Goal: Task Accomplishment & Management: Manage account settings

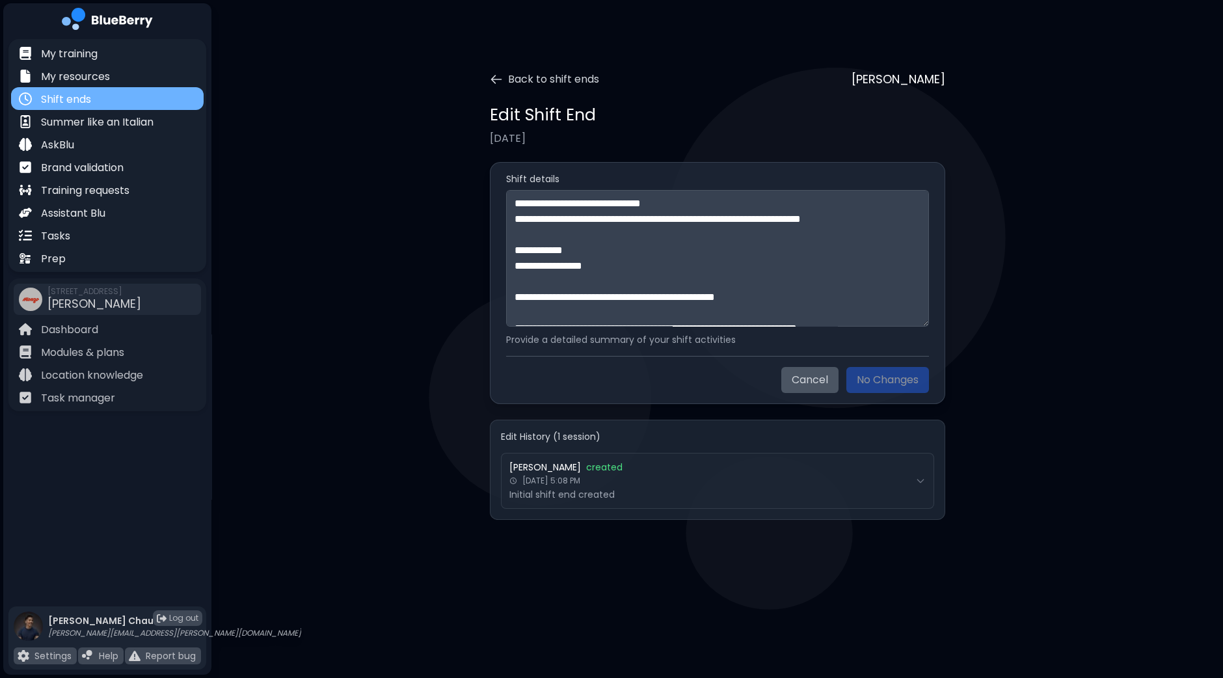
click at [104, 100] on div "Shift ends" at bounding box center [107, 98] width 193 height 23
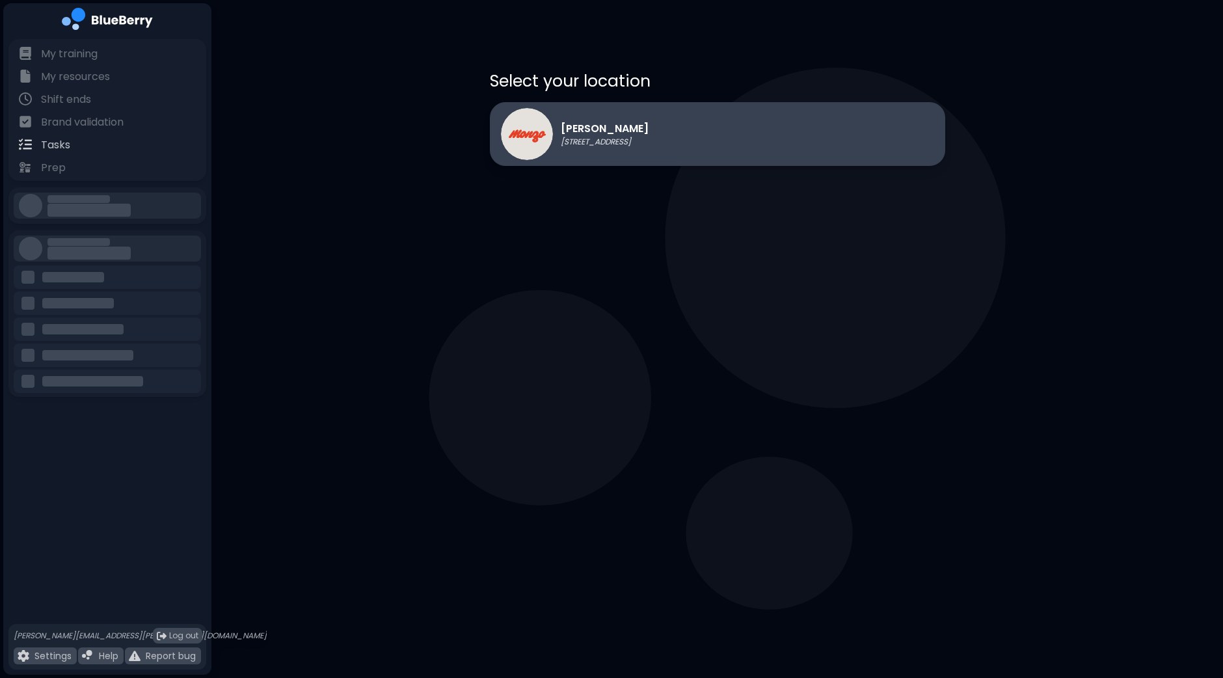
click at [649, 141] on p "[STREET_ADDRESS]" at bounding box center [605, 142] width 88 height 10
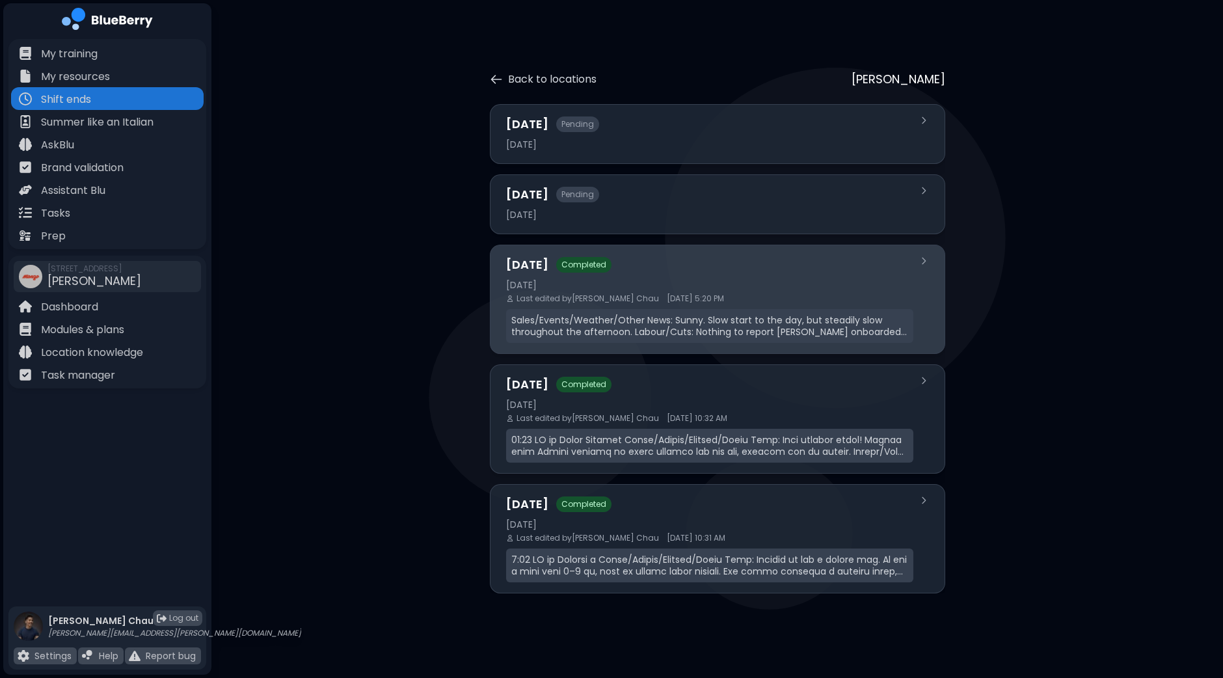
click at [709, 284] on div "[DATE]" at bounding box center [709, 285] width 407 height 12
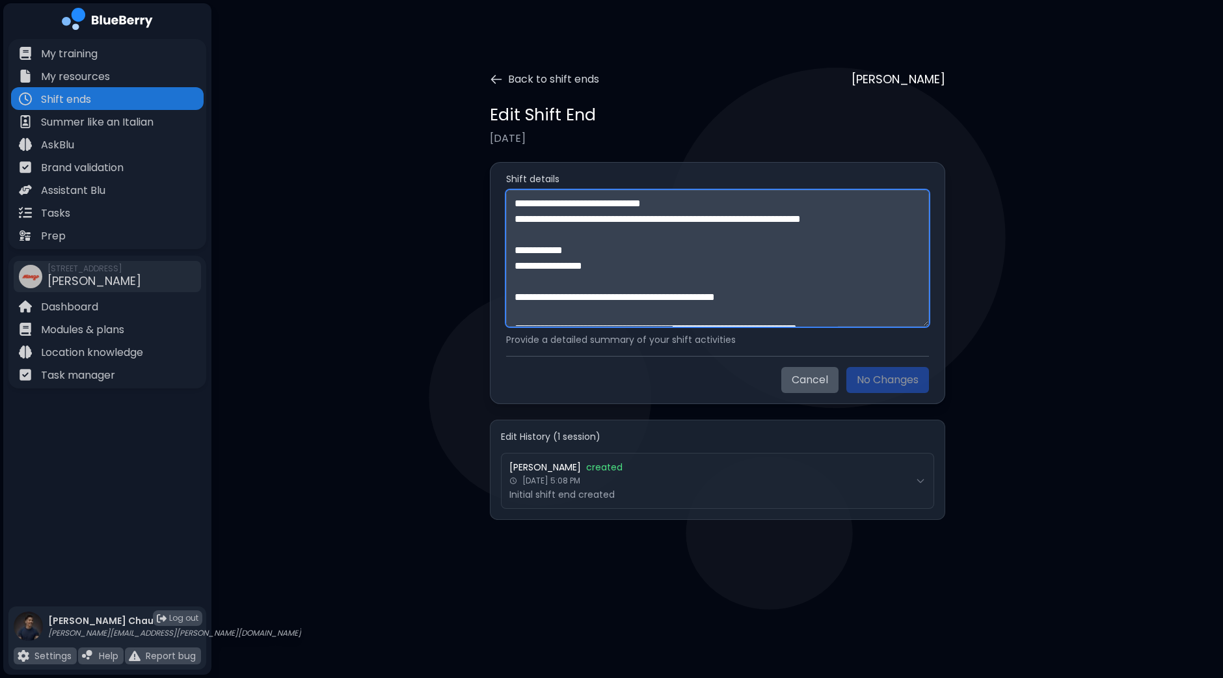
click at [851, 291] on textarea "**********" at bounding box center [717, 258] width 423 height 137
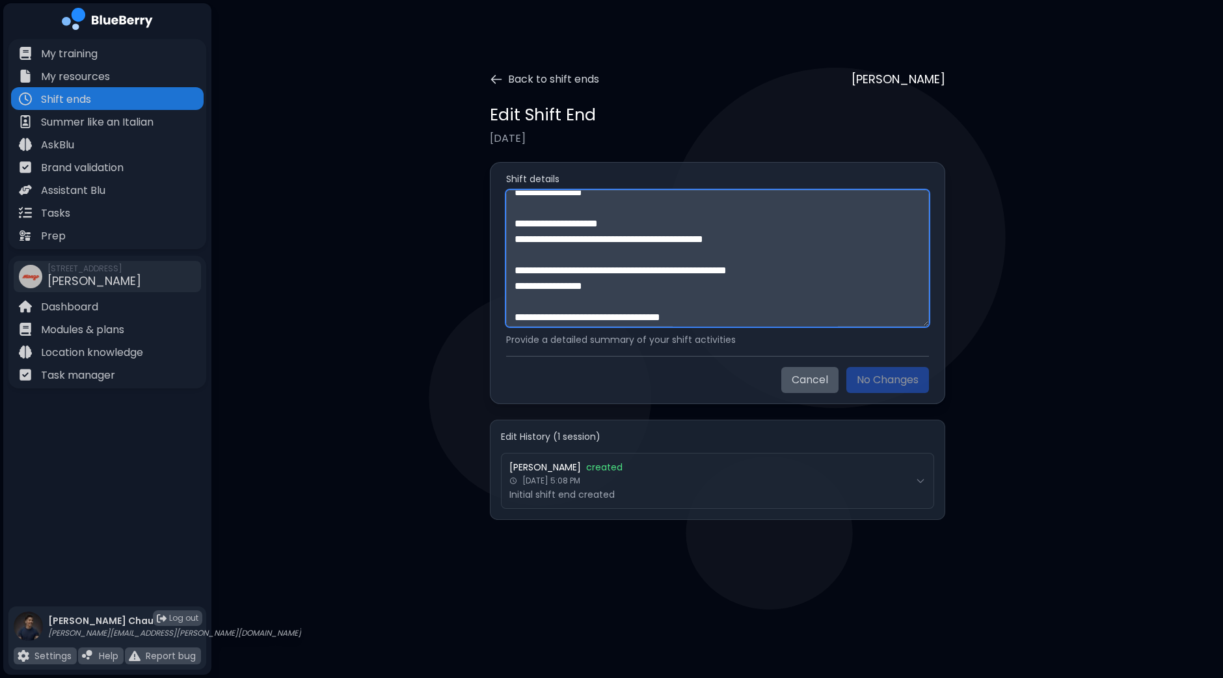
scroll to position [312, 0]
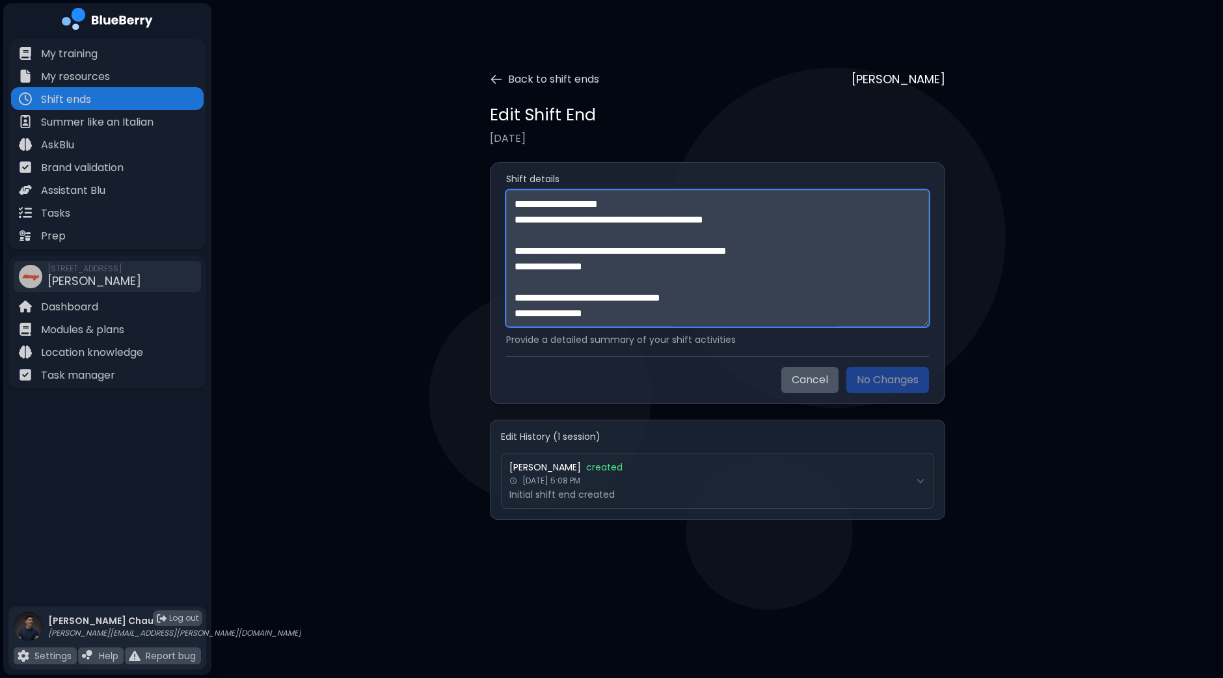
click at [655, 314] on textarea "**********" at bounding box center [717, 258] width 423 height 137
paste textarea "**********"
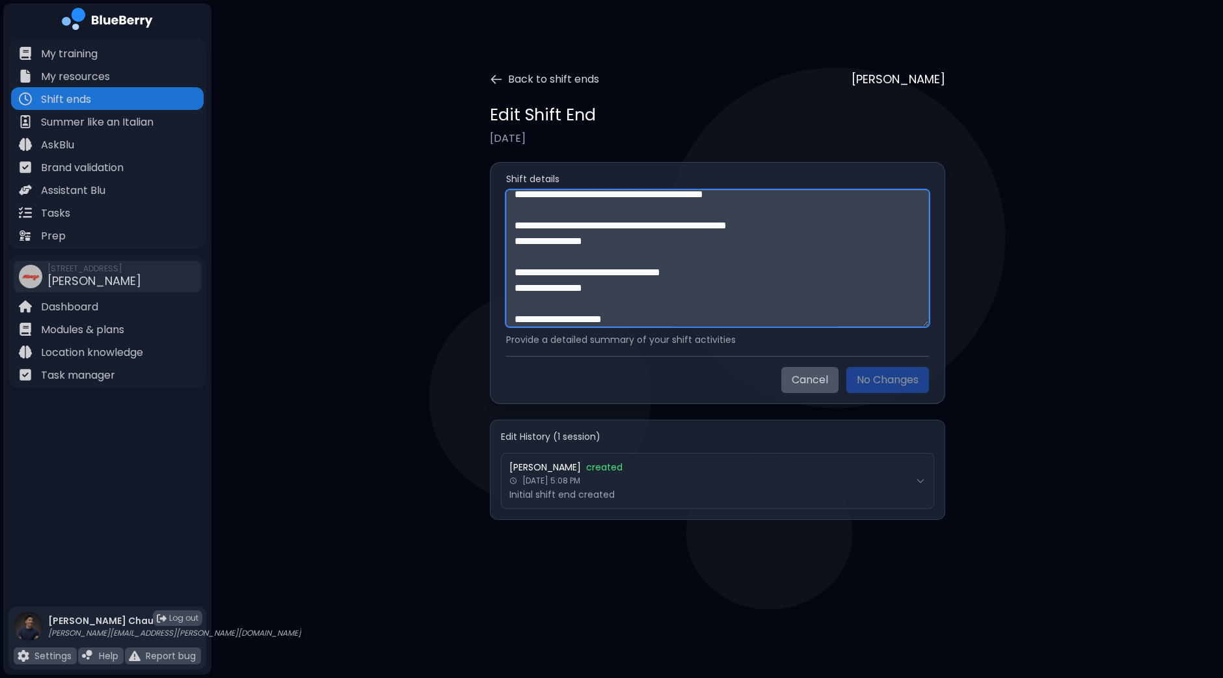
scroll to position [556, 0]
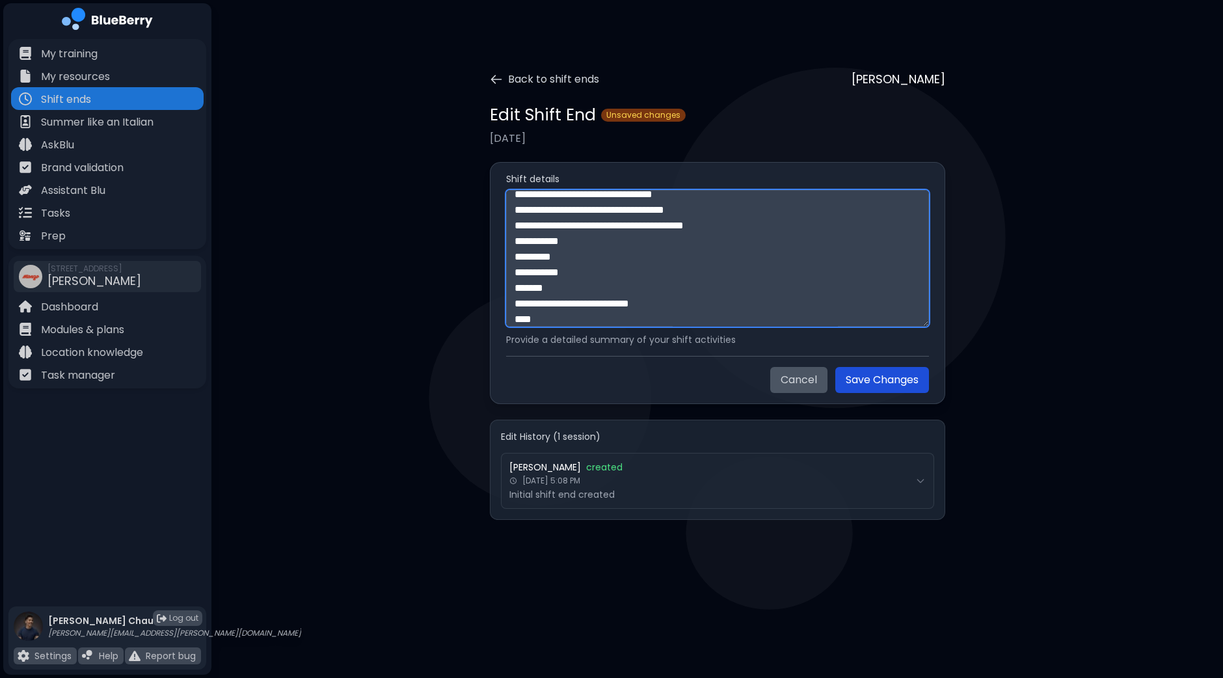
type textarea "**********"
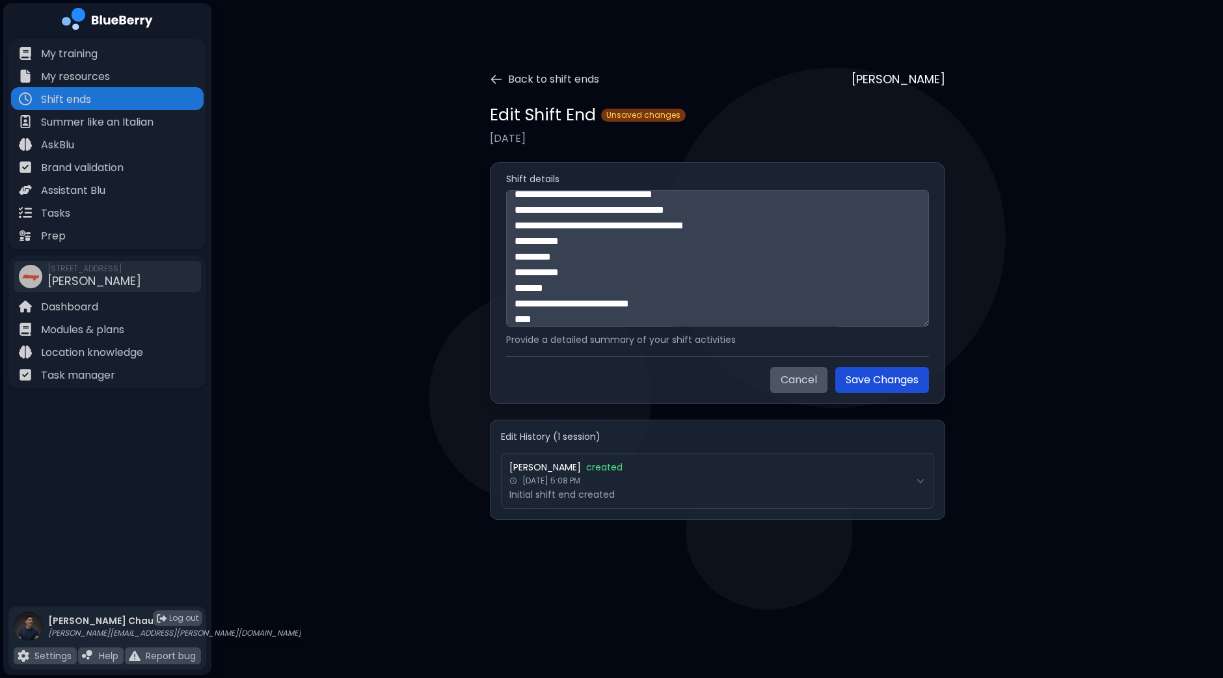
click at [892, 382] on button "Save Changes" at bounding box center [883, 380] width 94 height 26
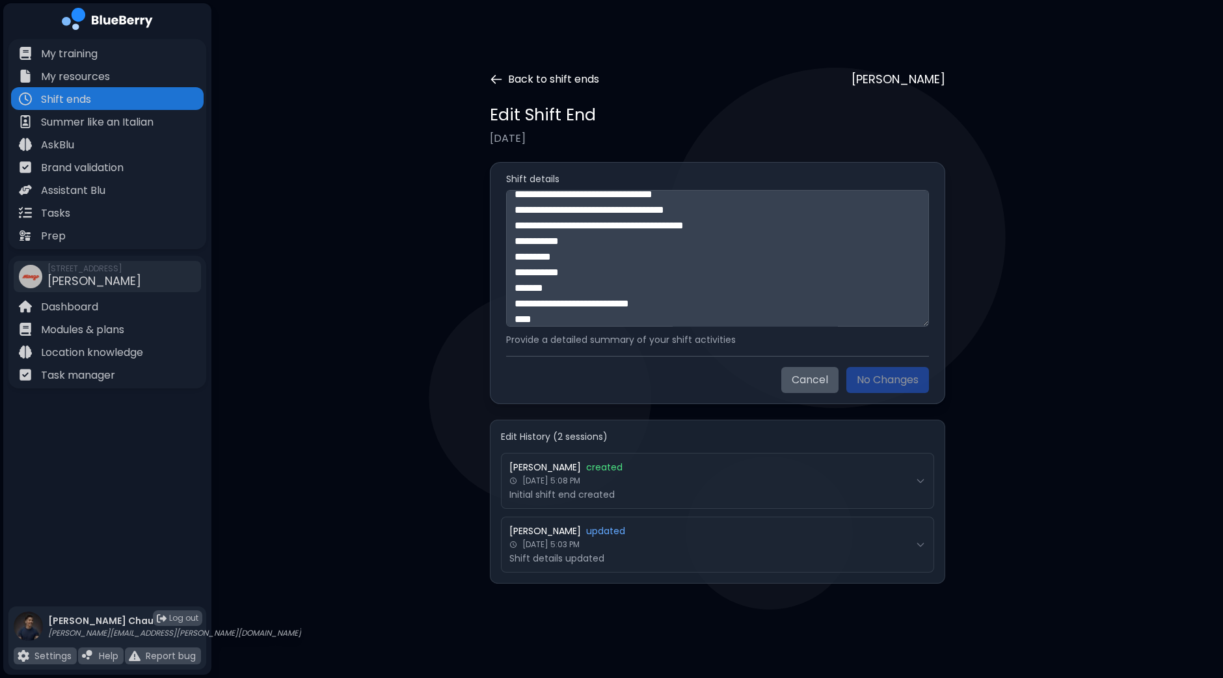
click at [540, 72] on button "Back to shift ends" at bounding box center [544, 80] width 109 height 16
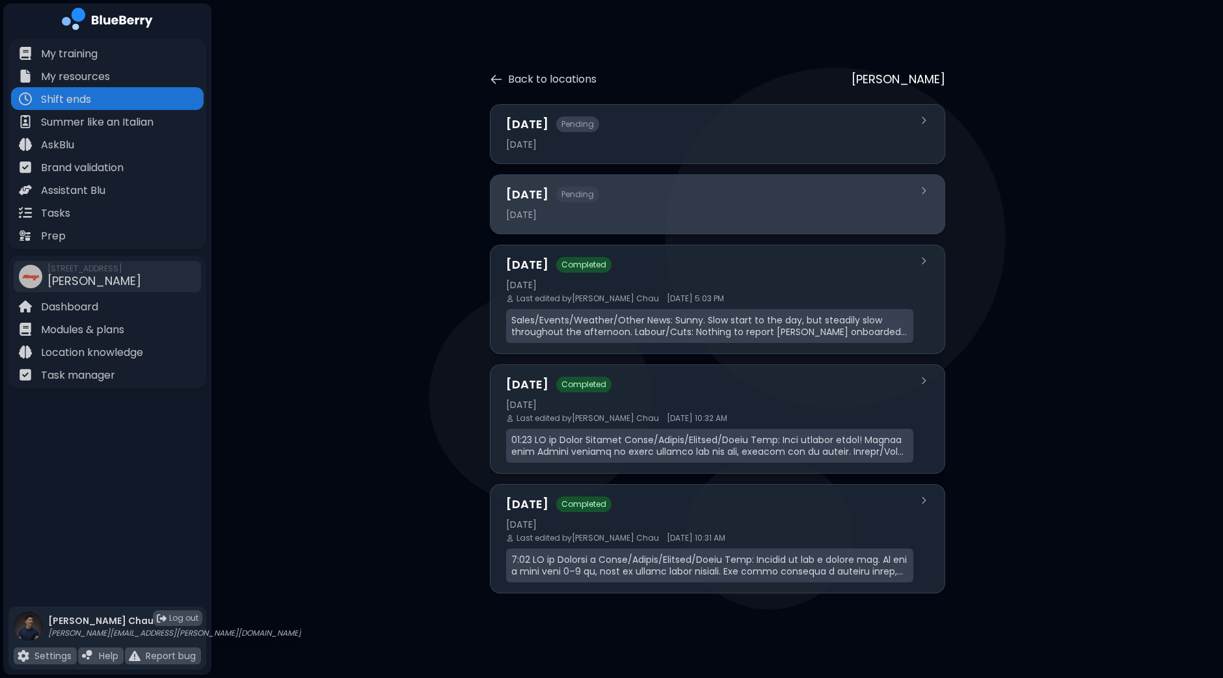
click at [654, 192] on div "Yesterday Pending" at bounding box center [709, 194] width 407 height 18
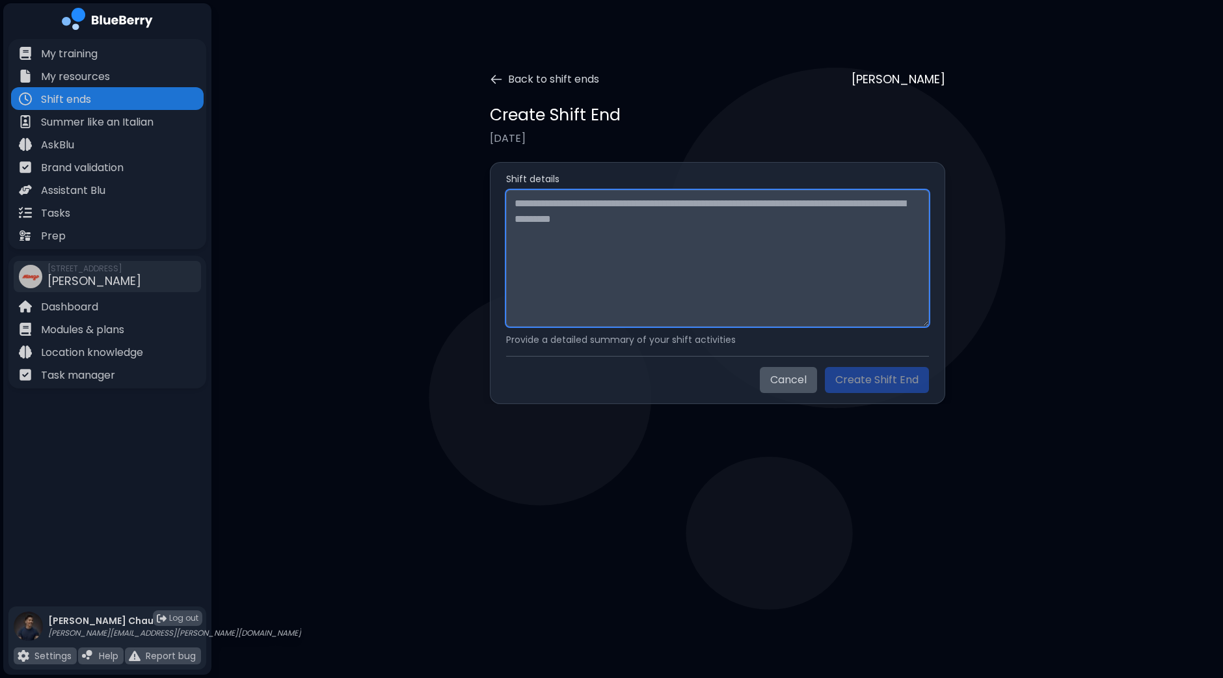
click at [683, 243] on textarea at bounding box center [717, 258] width 423 height 137
paste textarea "**********"
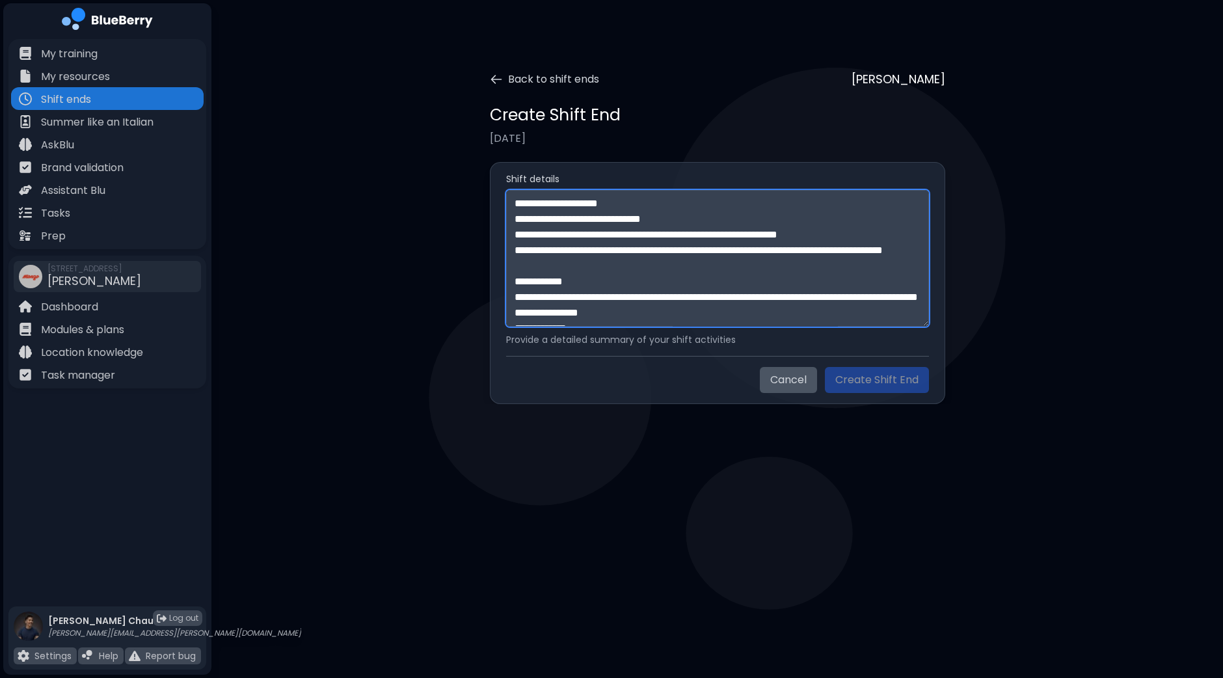
scroll to position [556, 0]
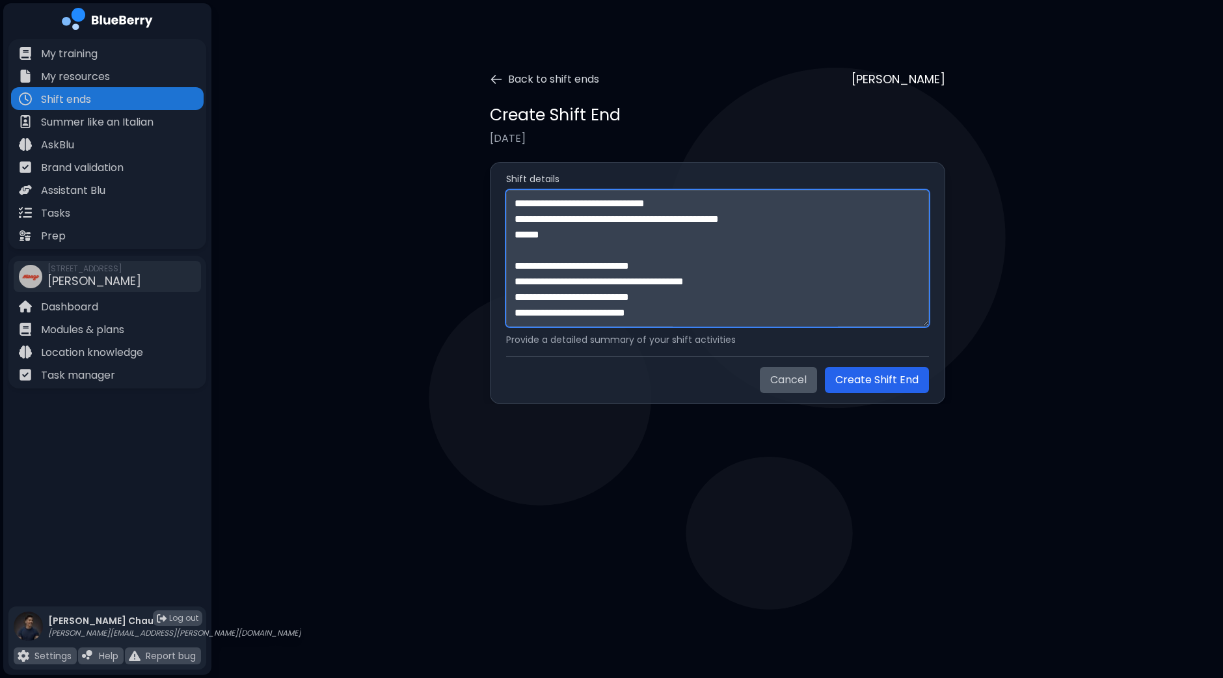
paste textarea "**********"
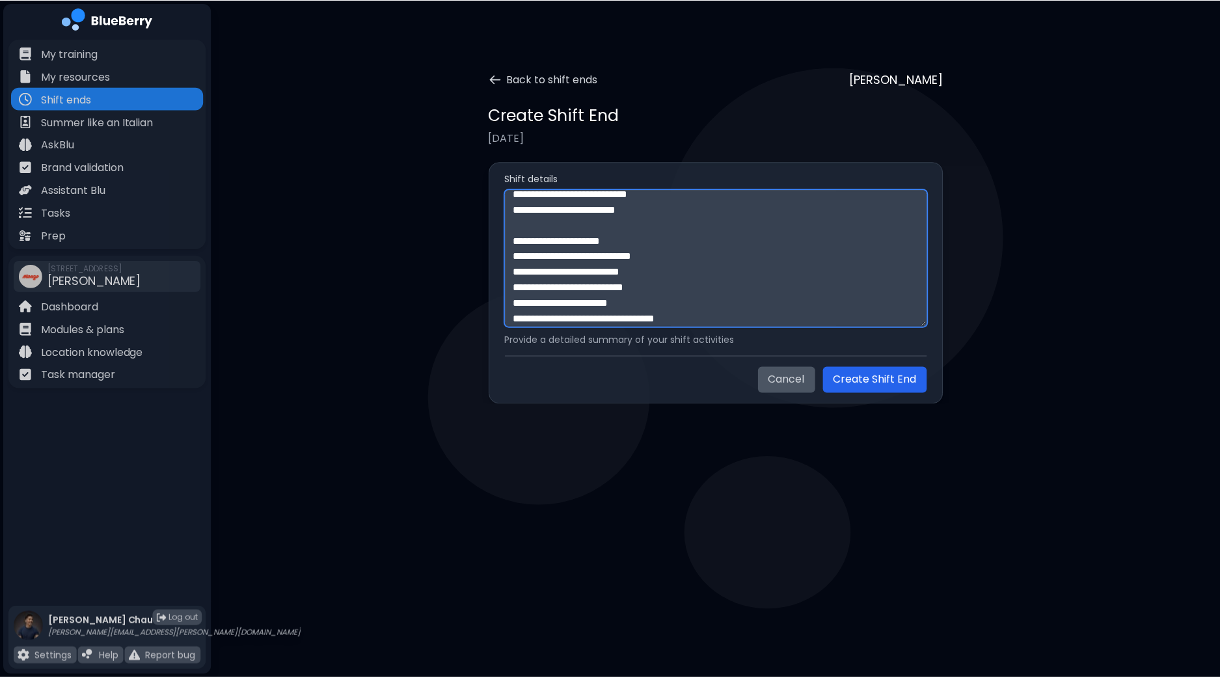
scroll to position [774, 0]
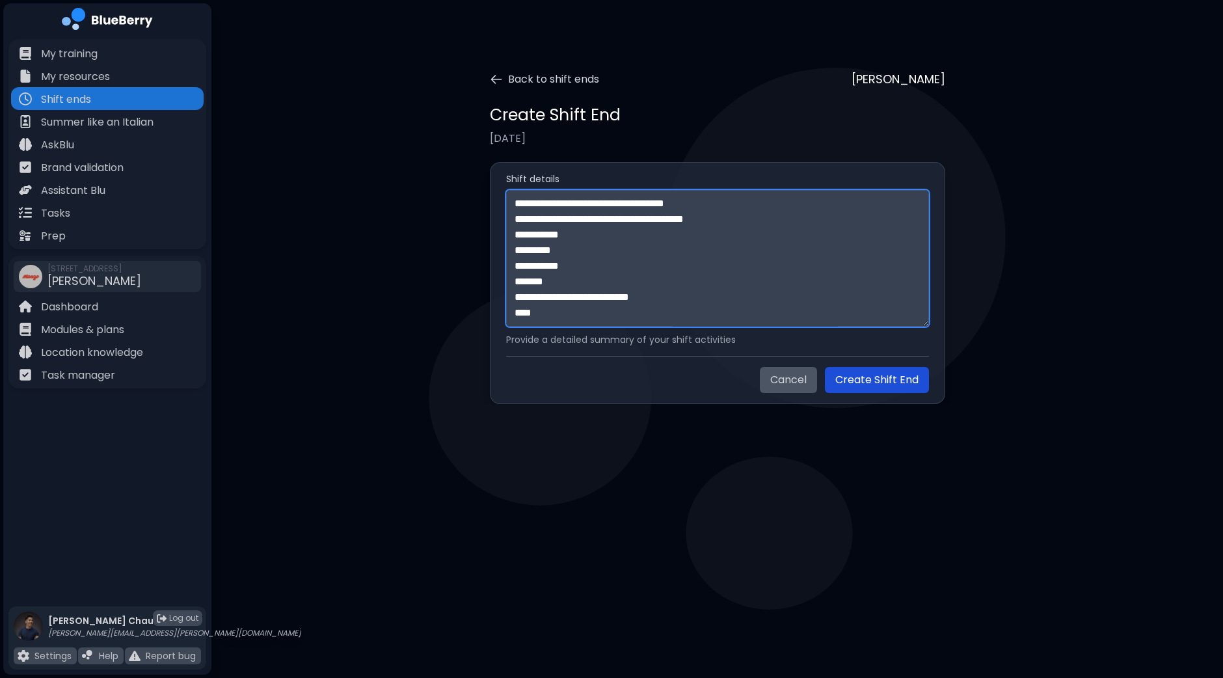
type textarea "**********"
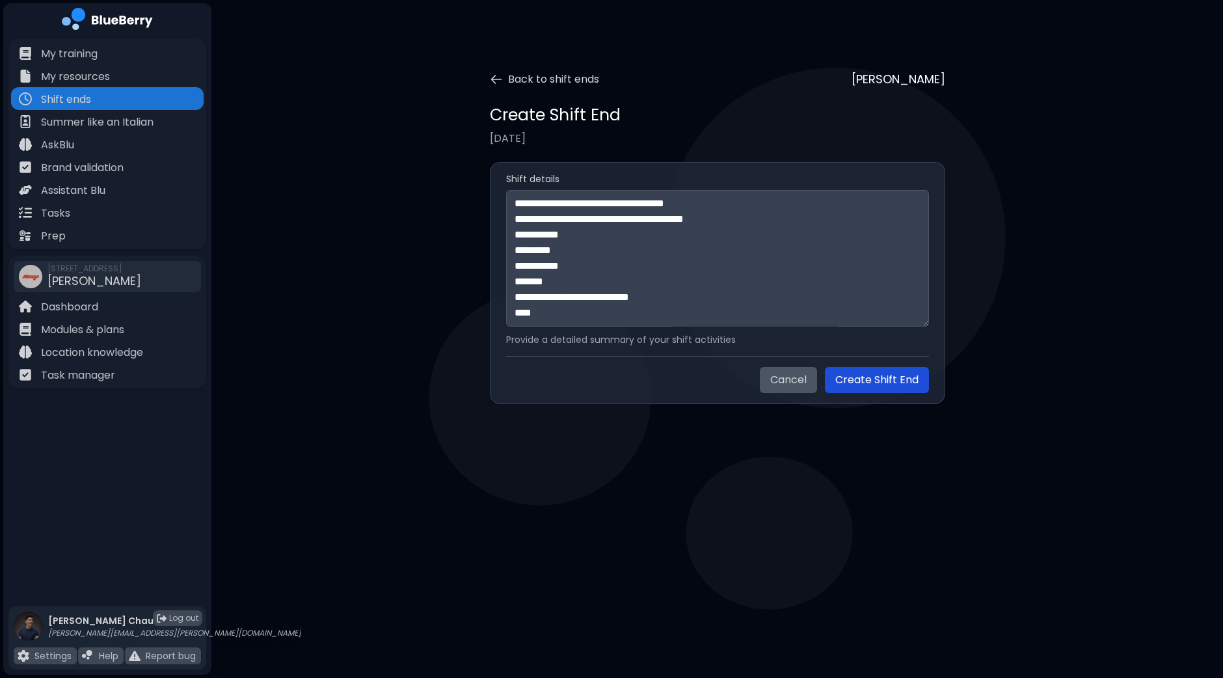
click at [905, 384] on button "Create Shift End" at bounding box center [877, 380] width 104 height 26
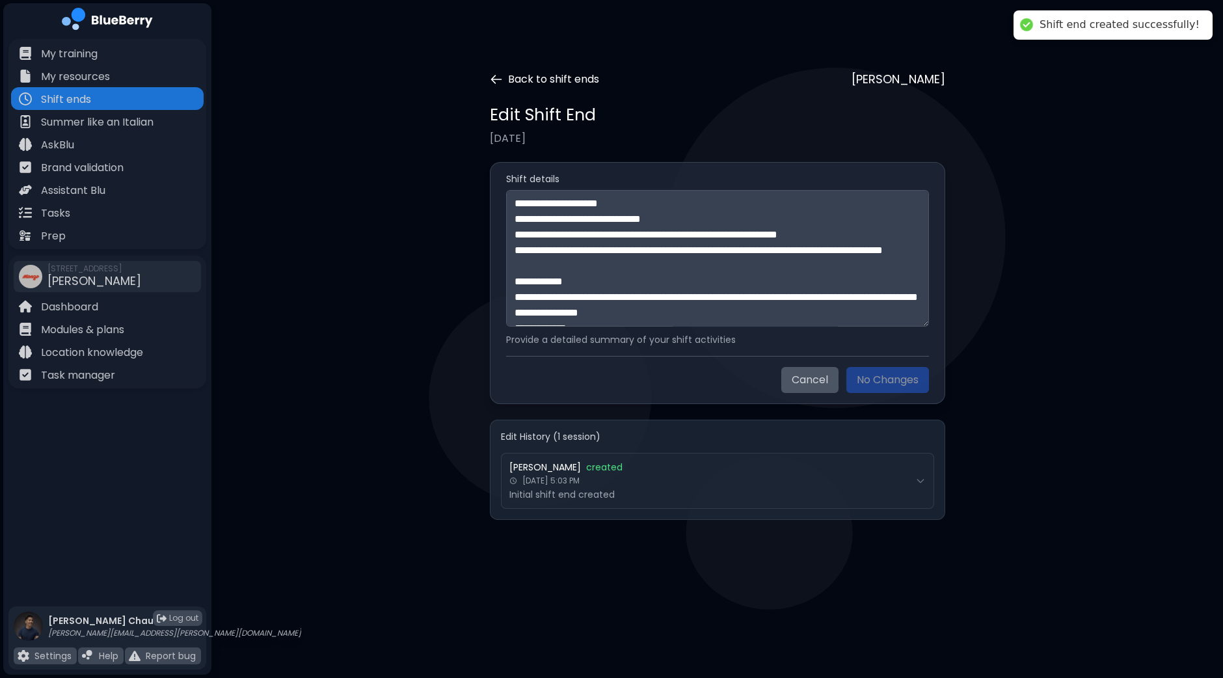
click at [493, 77] on icon at bounding box center [496, 79] width 10 height 8
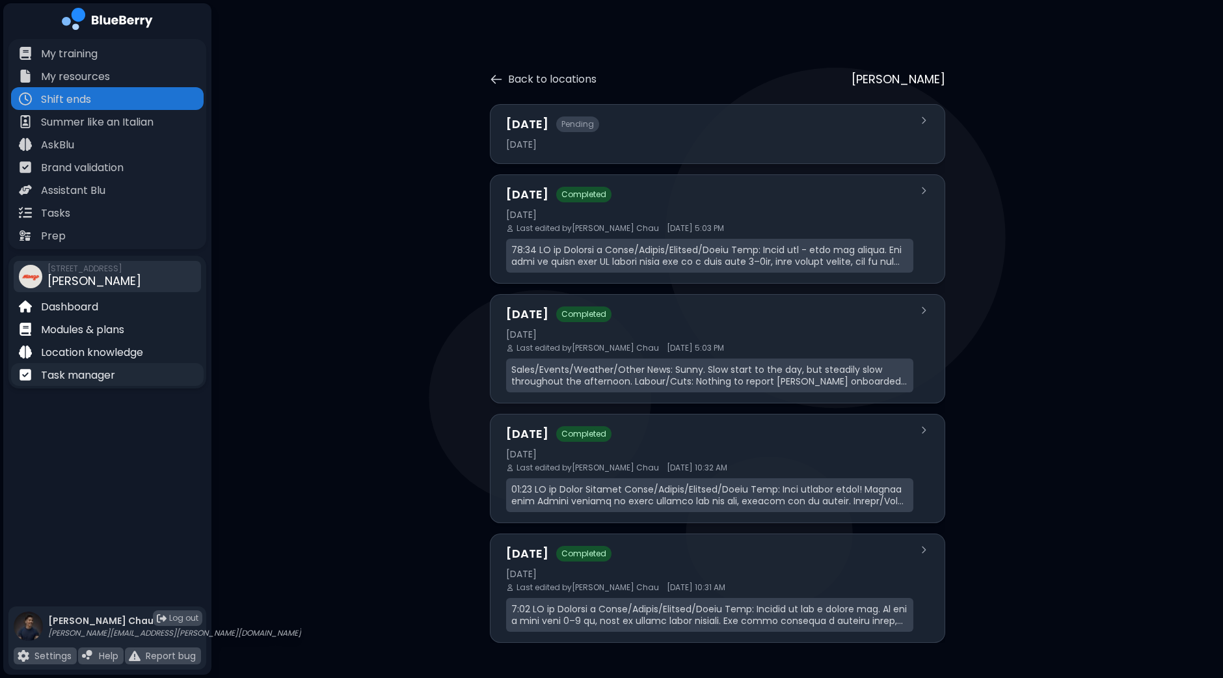
click at [94, 376] on p "Task manager" at bounding box center [78, 376] width 74 height 16
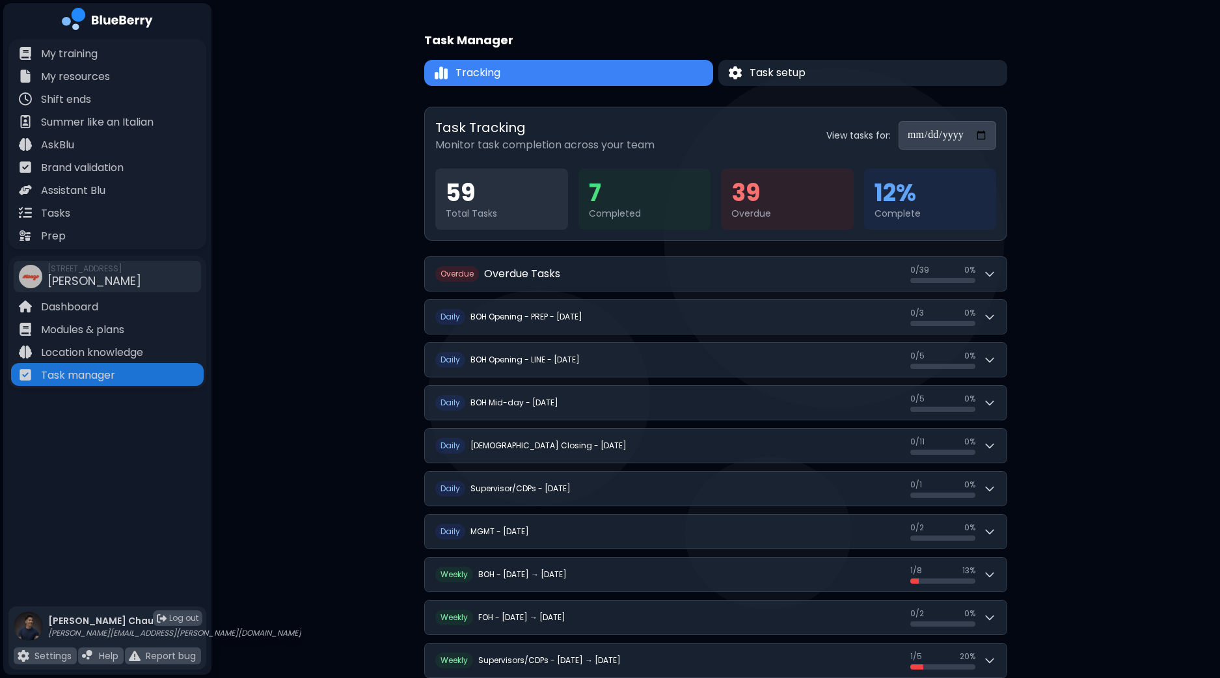
click at [985, 135] on input "**********" at bounding box center [948, 135] width 98 height 29
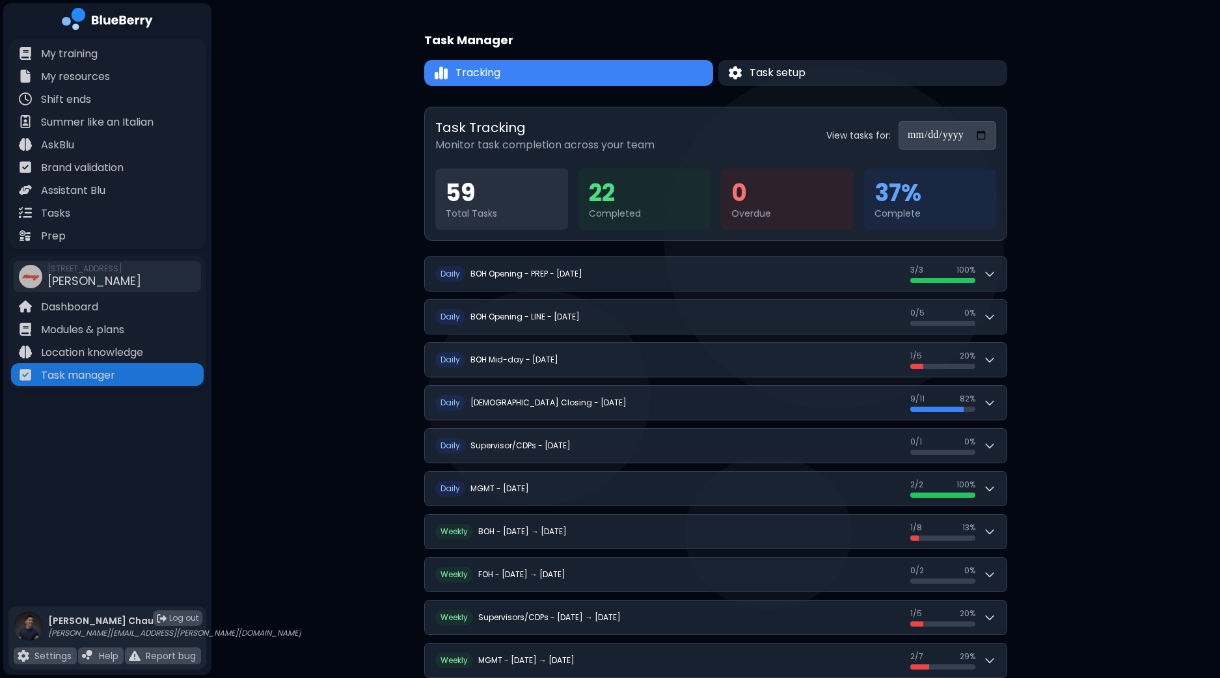
click at [1100, 165] on div "**********" at bounding box center [716, 440] width 1009 height 881
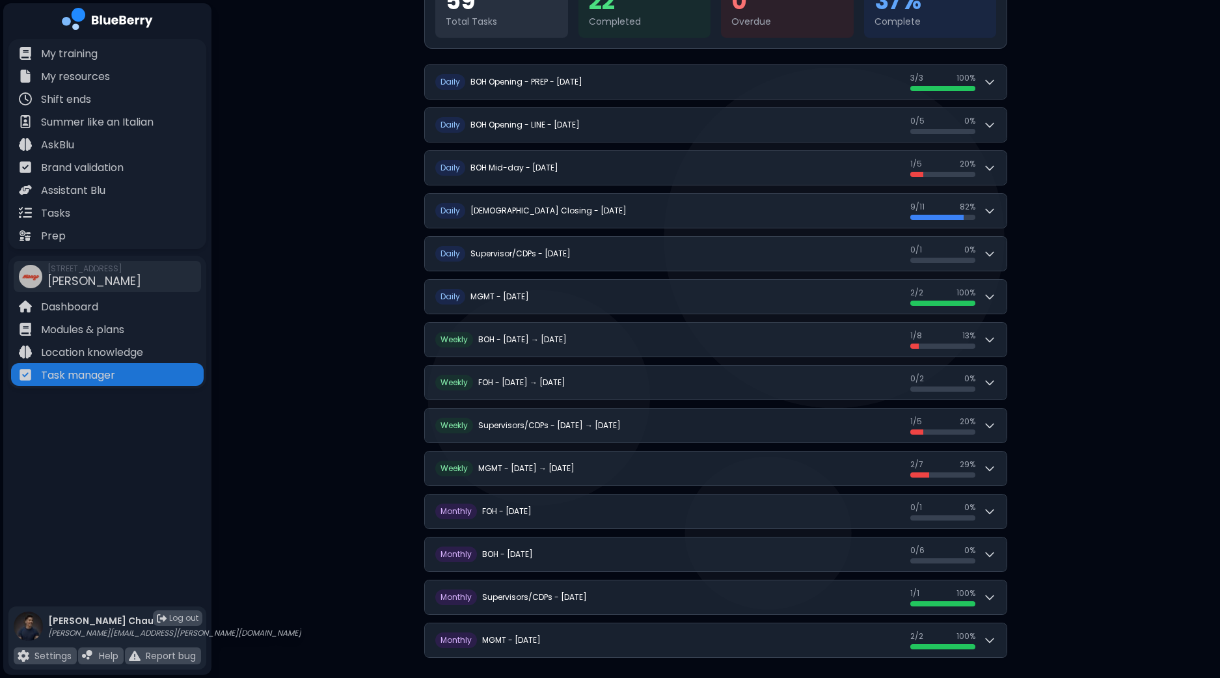
scroll to position [198, 0]
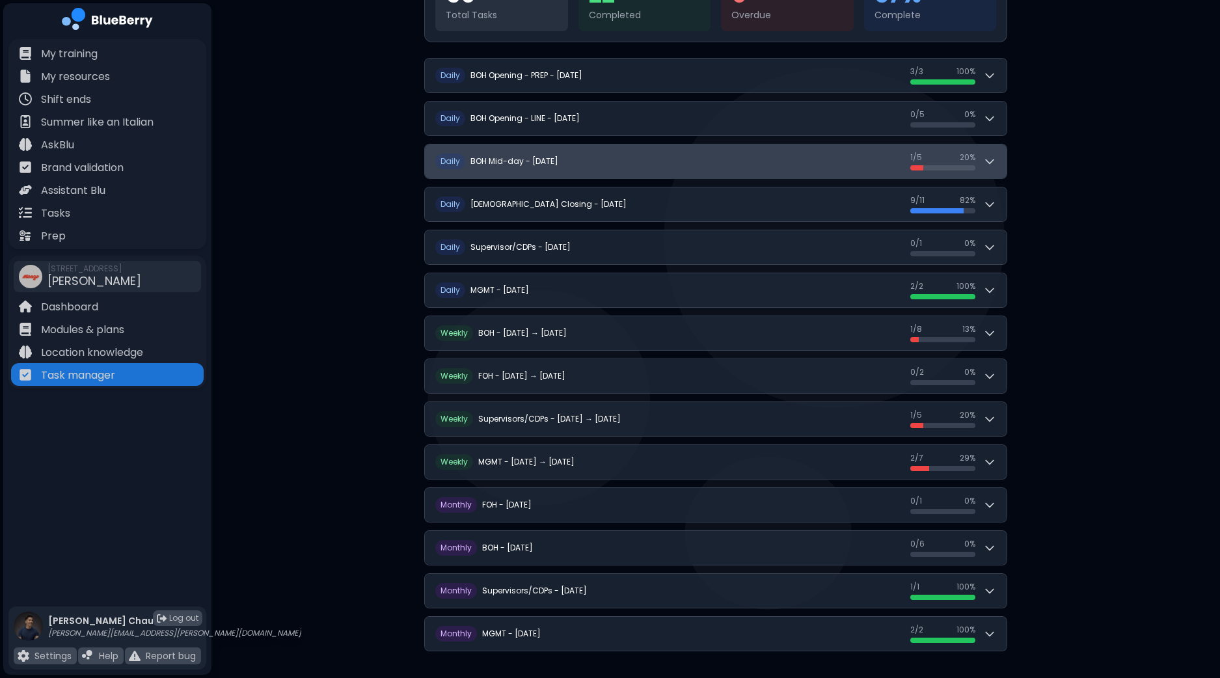
click at [1000, 161] on button "D aily BOH Mid-day - Monday, September 22 1 / 5 1 / 5 20 %" at bounding box center [716, 161] width 582 height 34
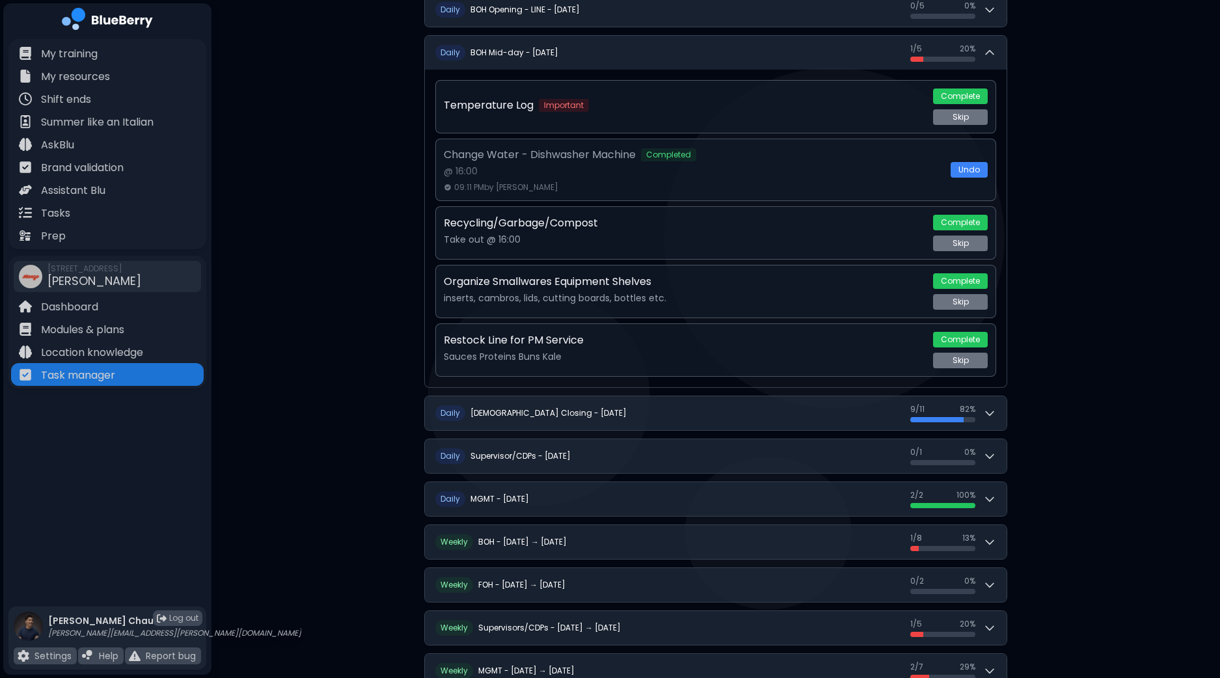
scroll to position [361, 0]
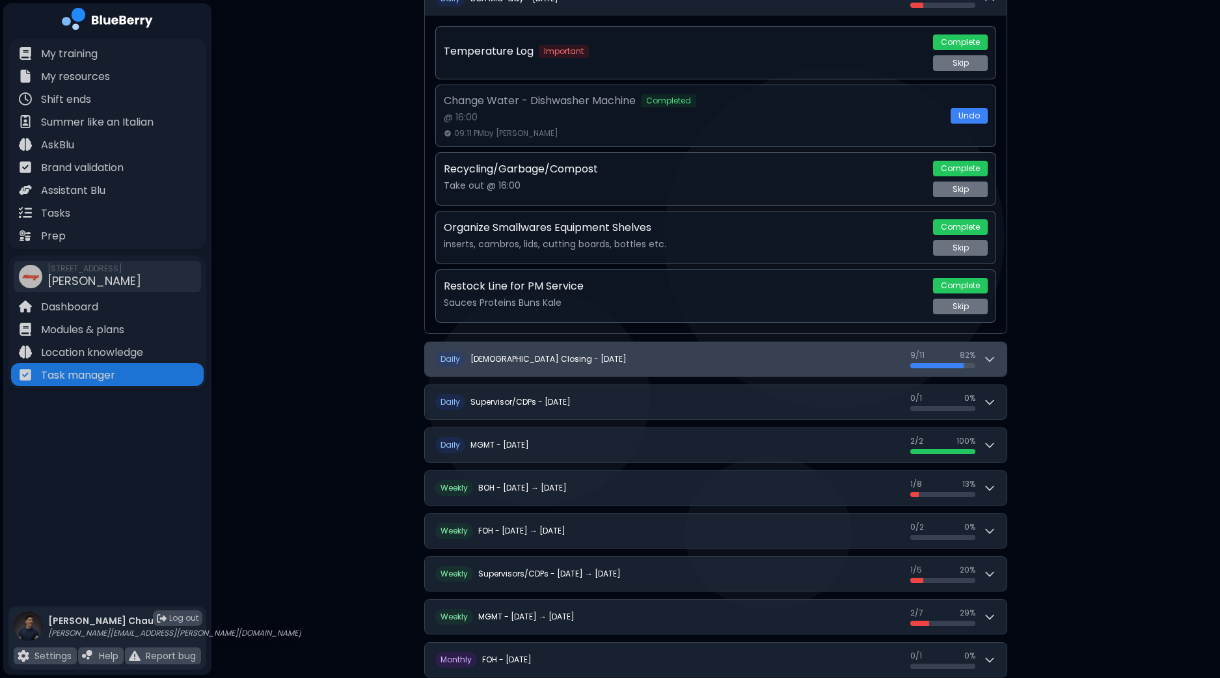
click at [999, 355] on button "D aily BOH Closing - Monday, September 22 9 / 11 9 / 11 82 %" at bounding box center [716, 359] width 582 height 34
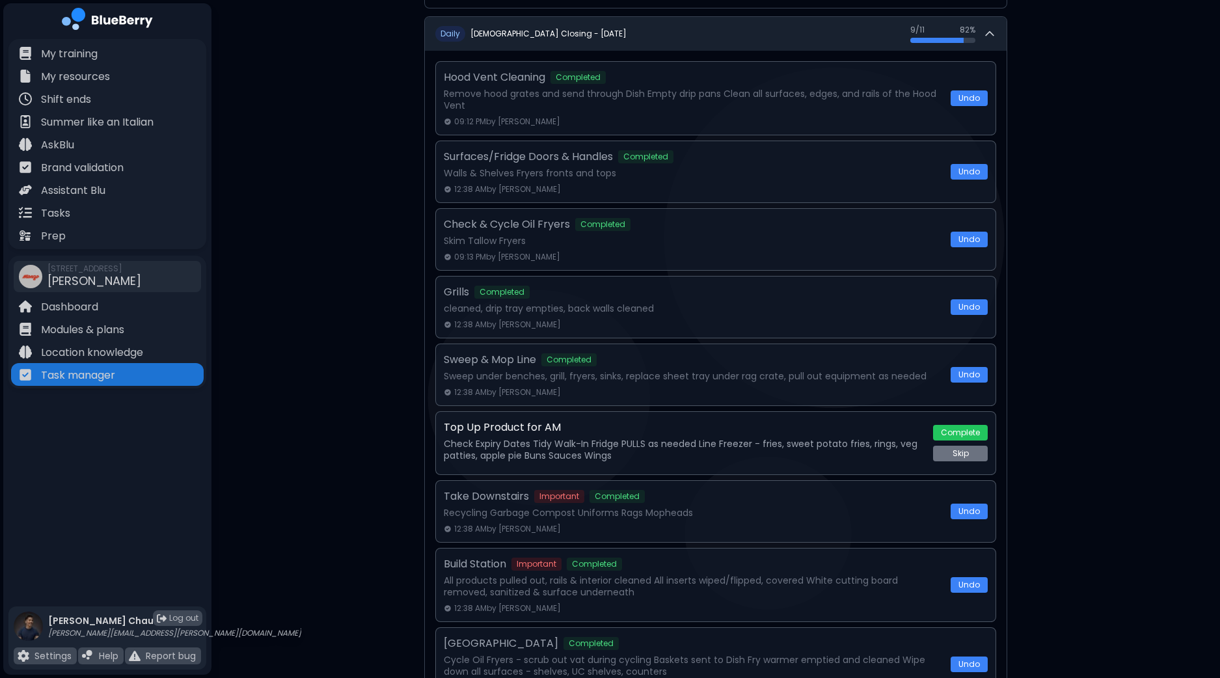
scroll to position [931, 0]
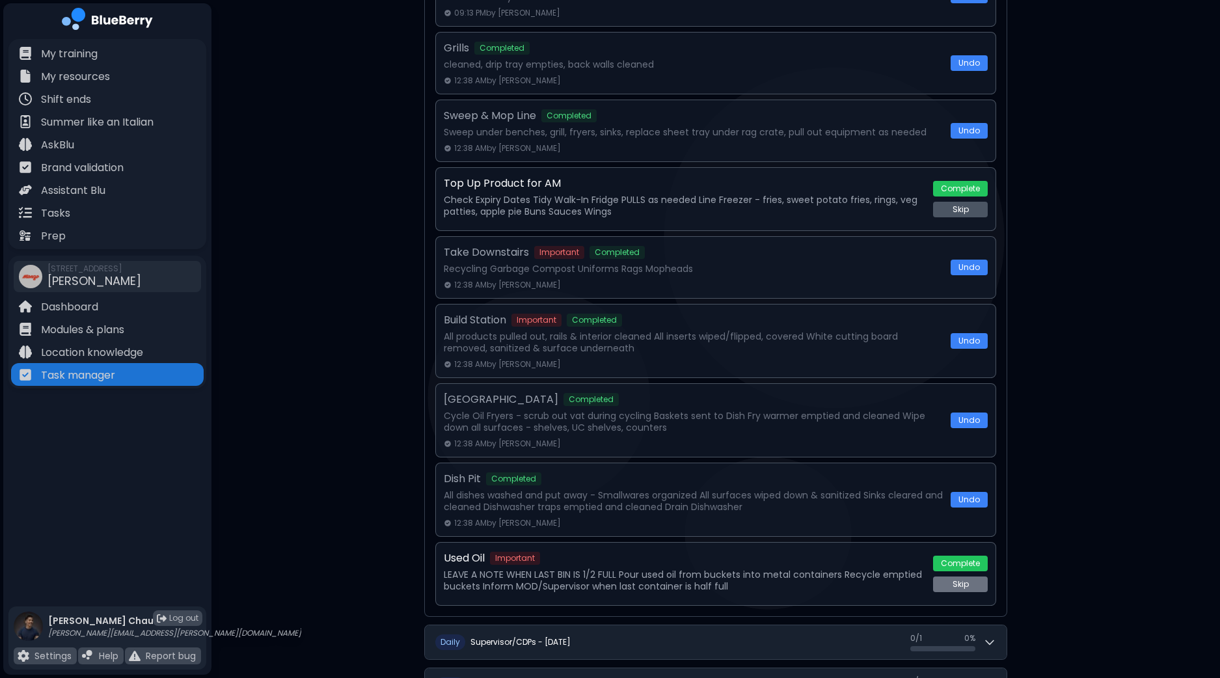
click at [962, 205] on button "Skip" at bounding box center [960, 210] width 55 height 16
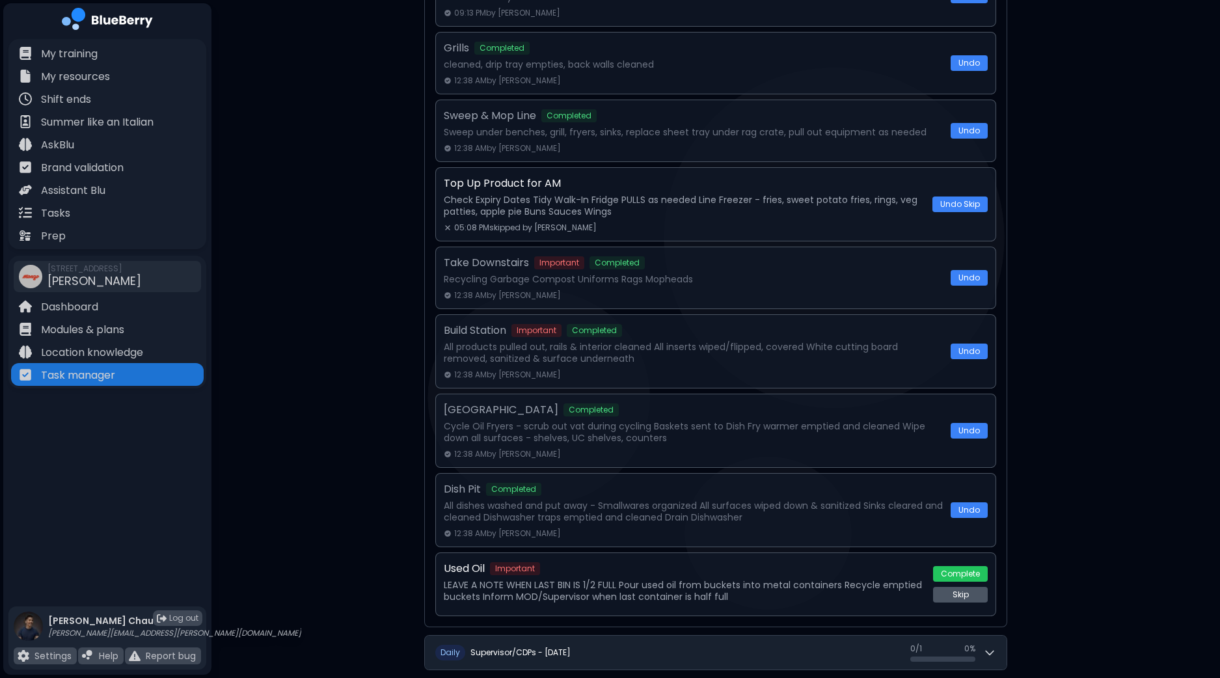
click at [957, 595] on button "Skip" at bounding box center [960, 595] width 55 height 16
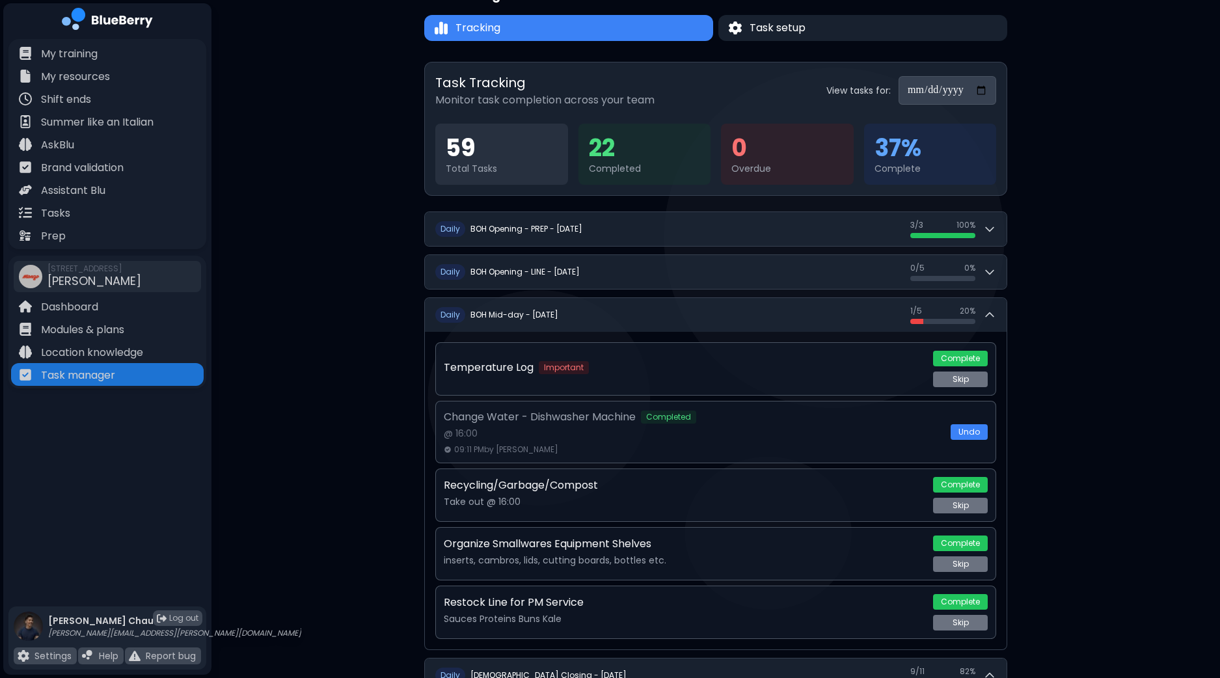
scroll to position [36, 0]
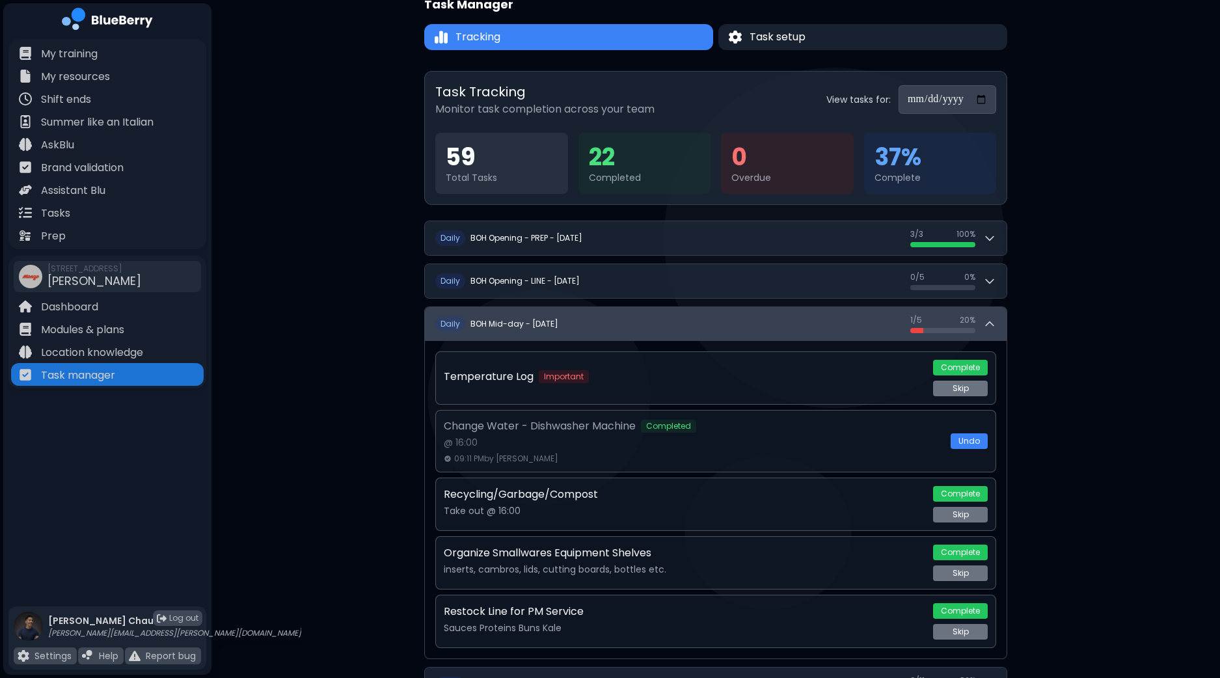
click at [992, 325] on icon at bounding box center [989, 324] width 13 height 13
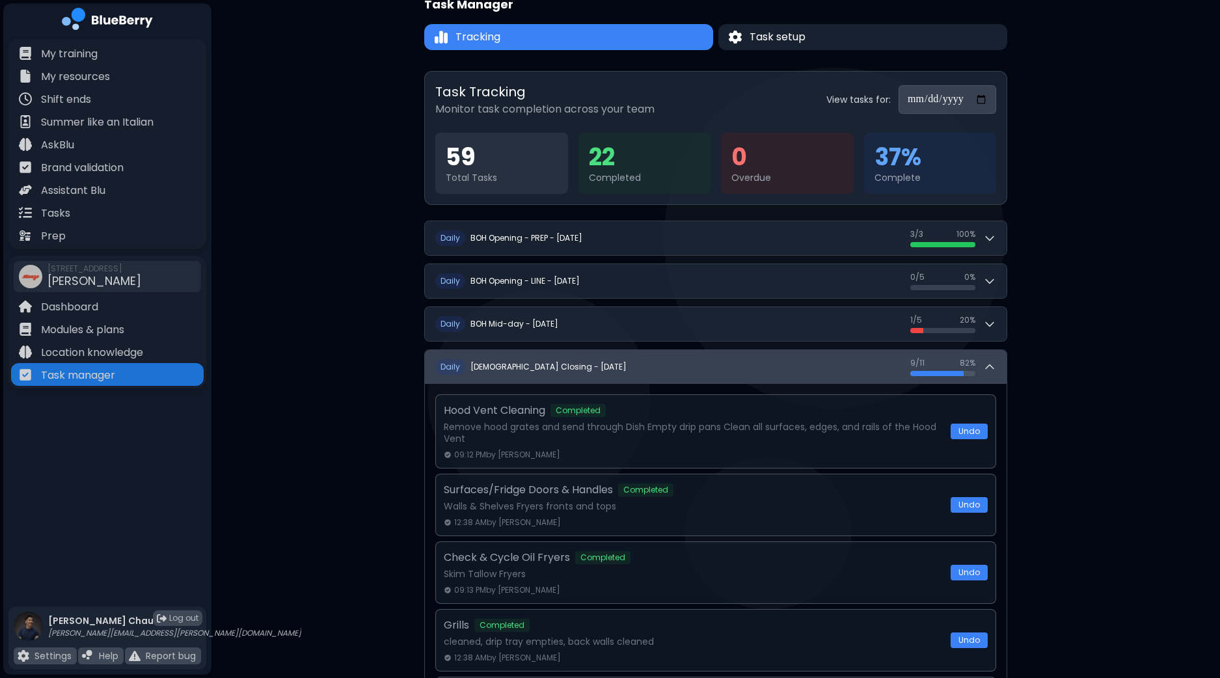
click at [994, 367] on icon at bounding box center [989, 367] width 13 height 13
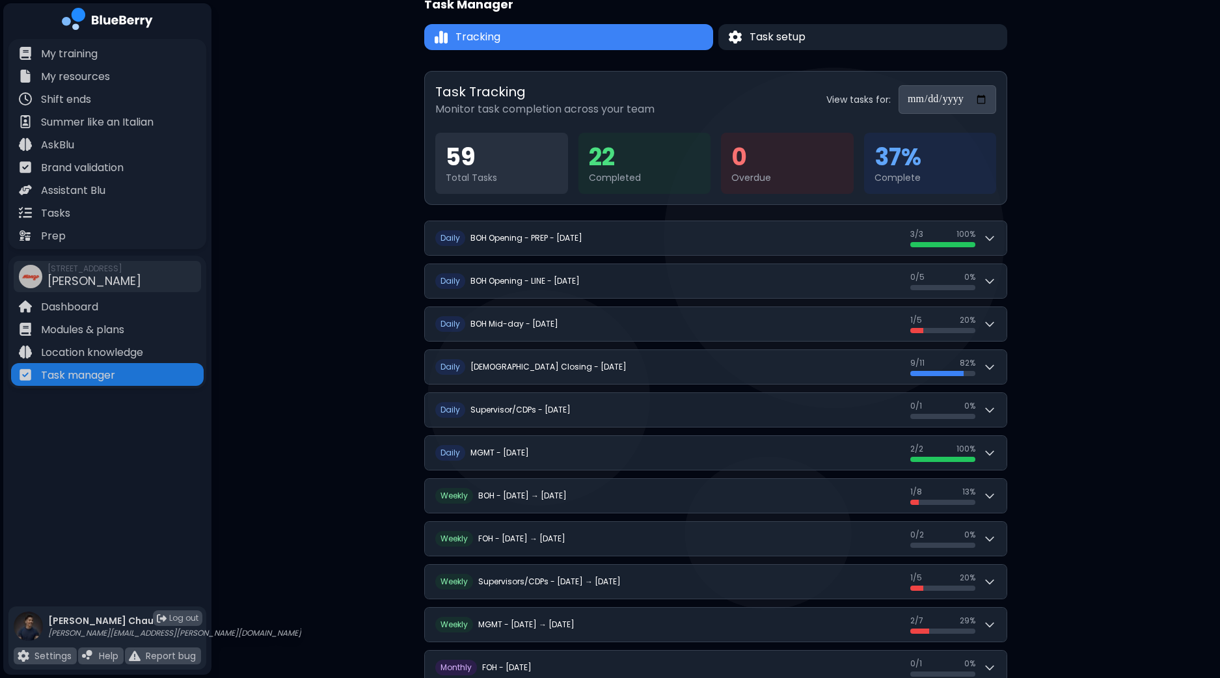
scroll to position [198, 0]
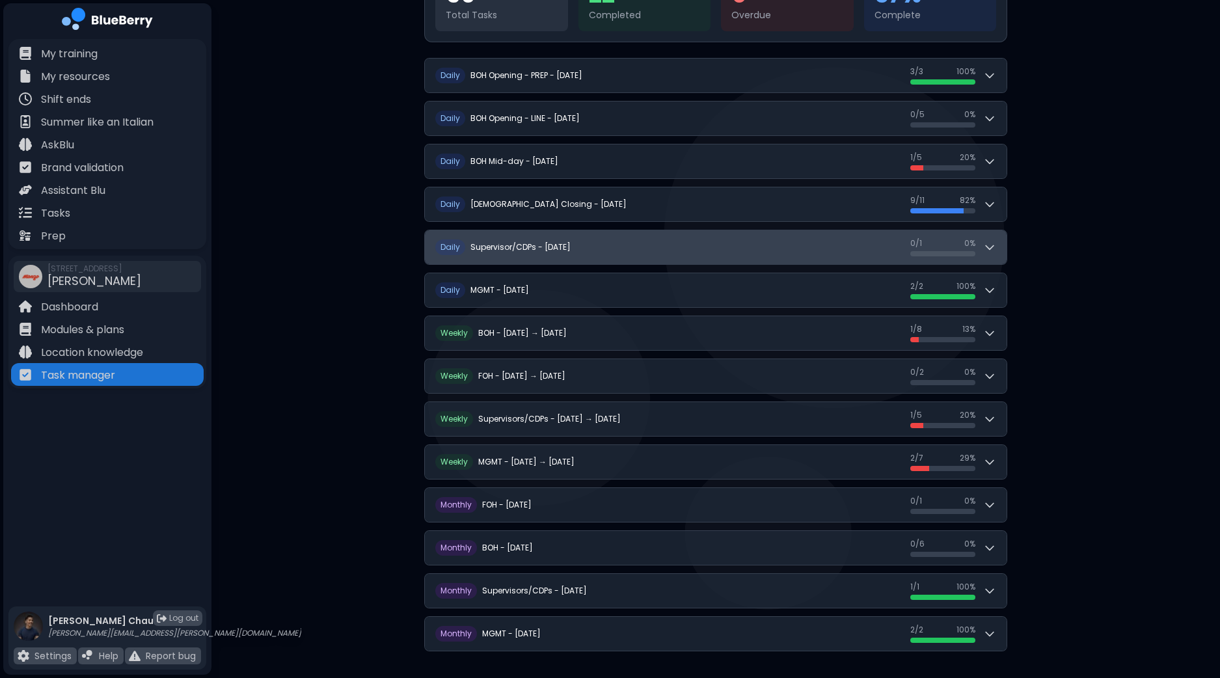
click at [989, 242] on icon at bounding box center [989, 247] width 13 height 13
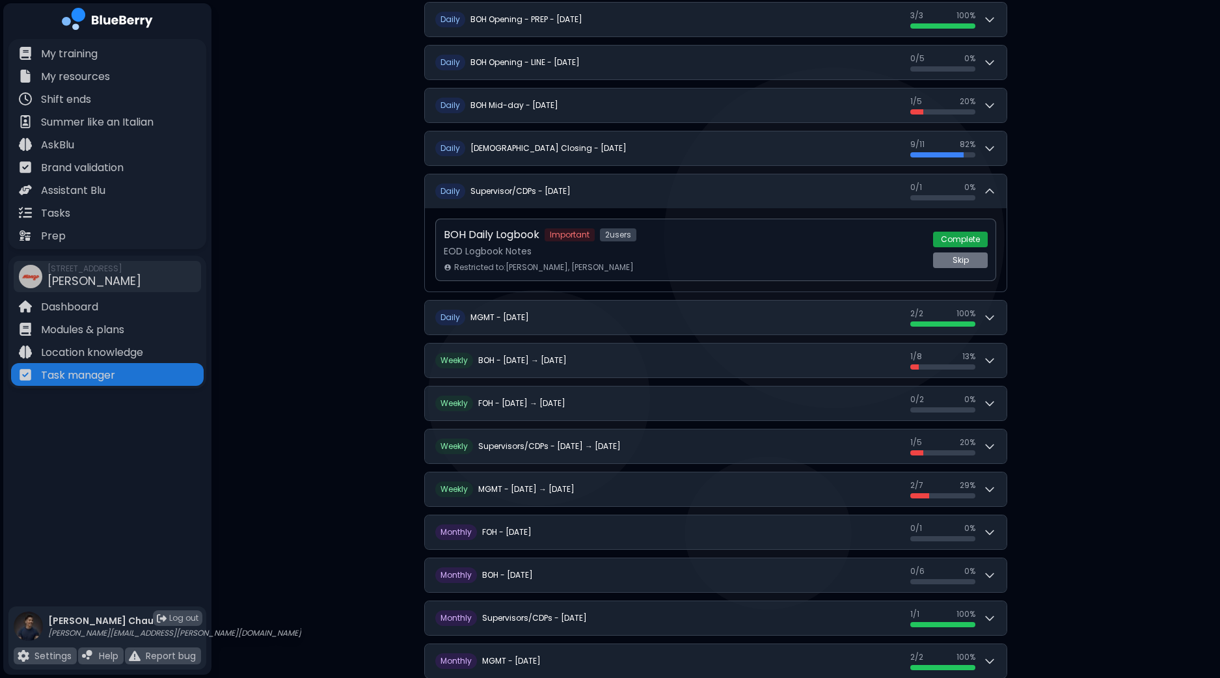
scroll to position [280, 0]
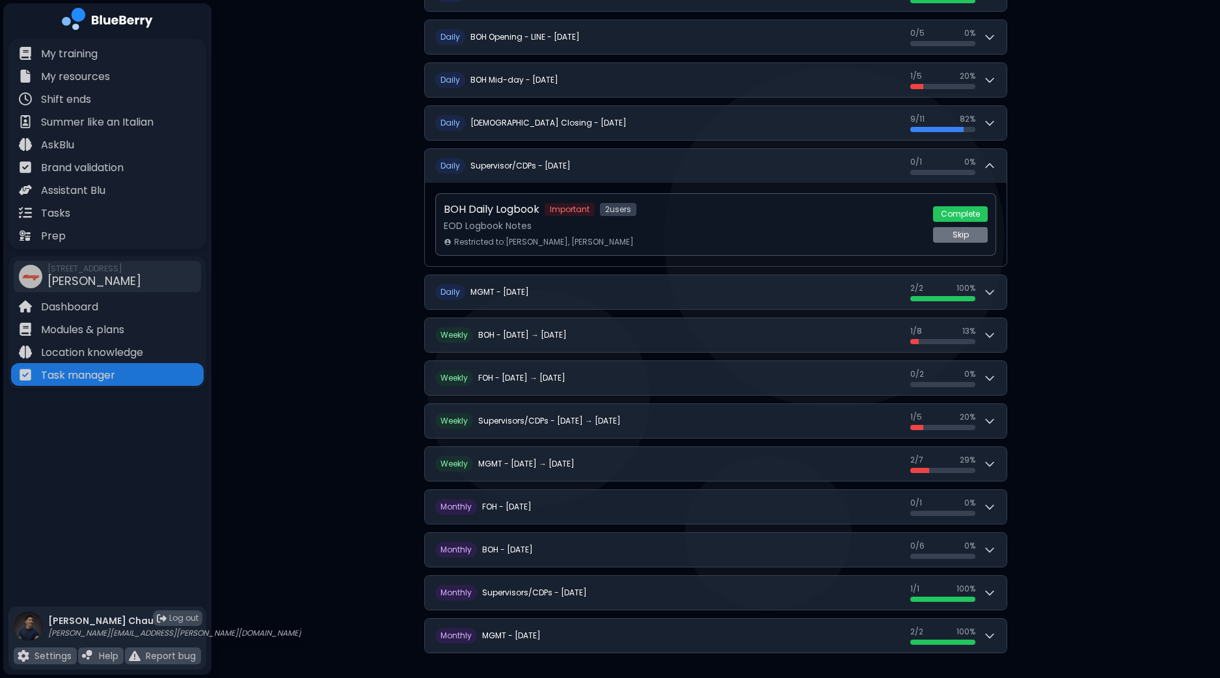
click at [976, 212] on button "Complete" at bounding box center [960, 214] width 55 height 16
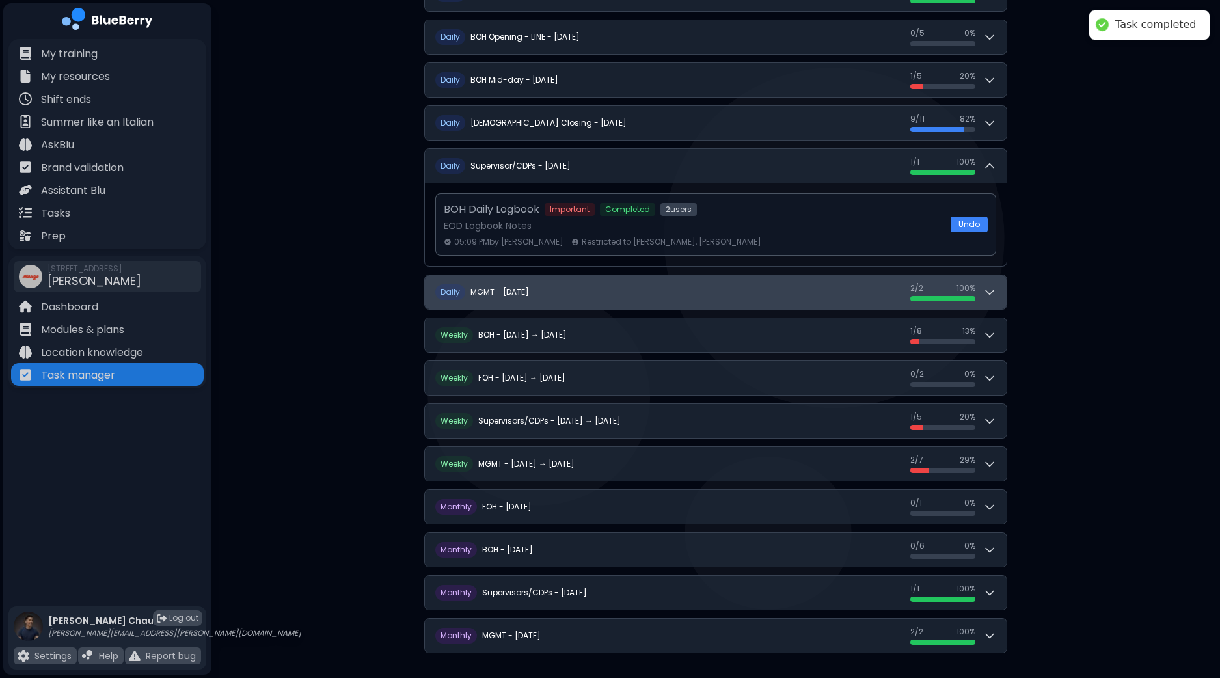
click at [1001, 288] on button "D aily MGMT - Monday, September 22 2 / 2 2 / 2 100 %" at bounding box center [716, 292] width 582 height 34
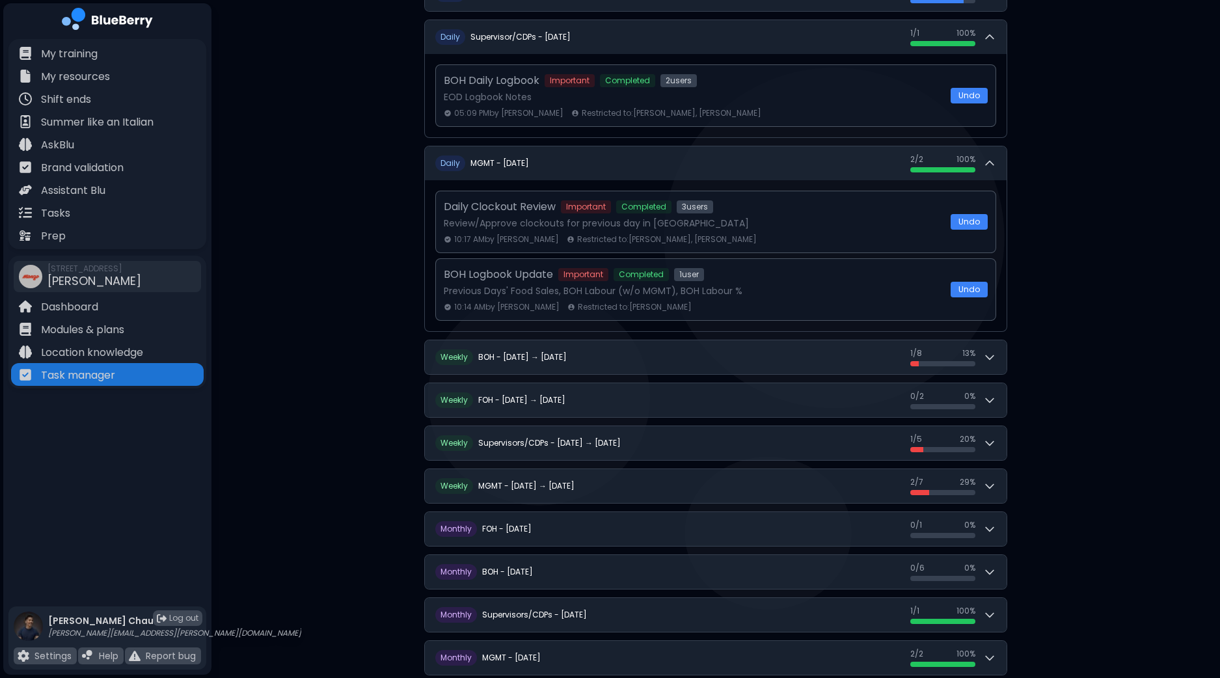
scroll to position [433, 0]
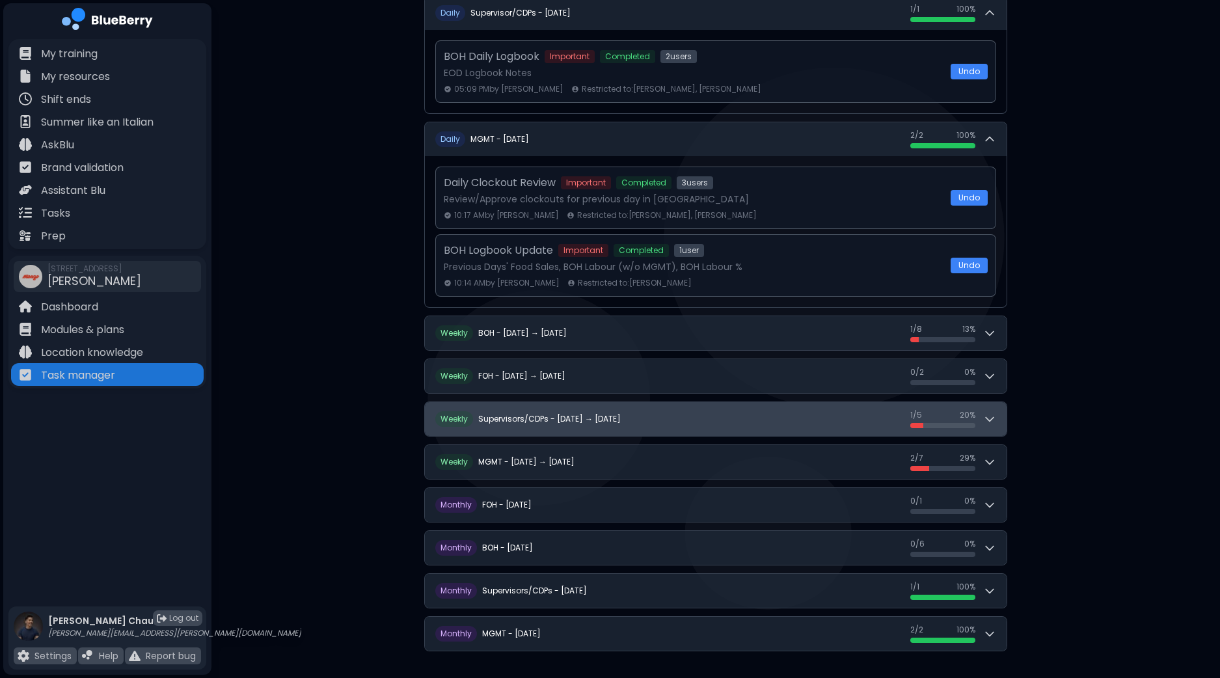
click at [992, 415] on icon at bounding box center [989, 419] width 13 height 13
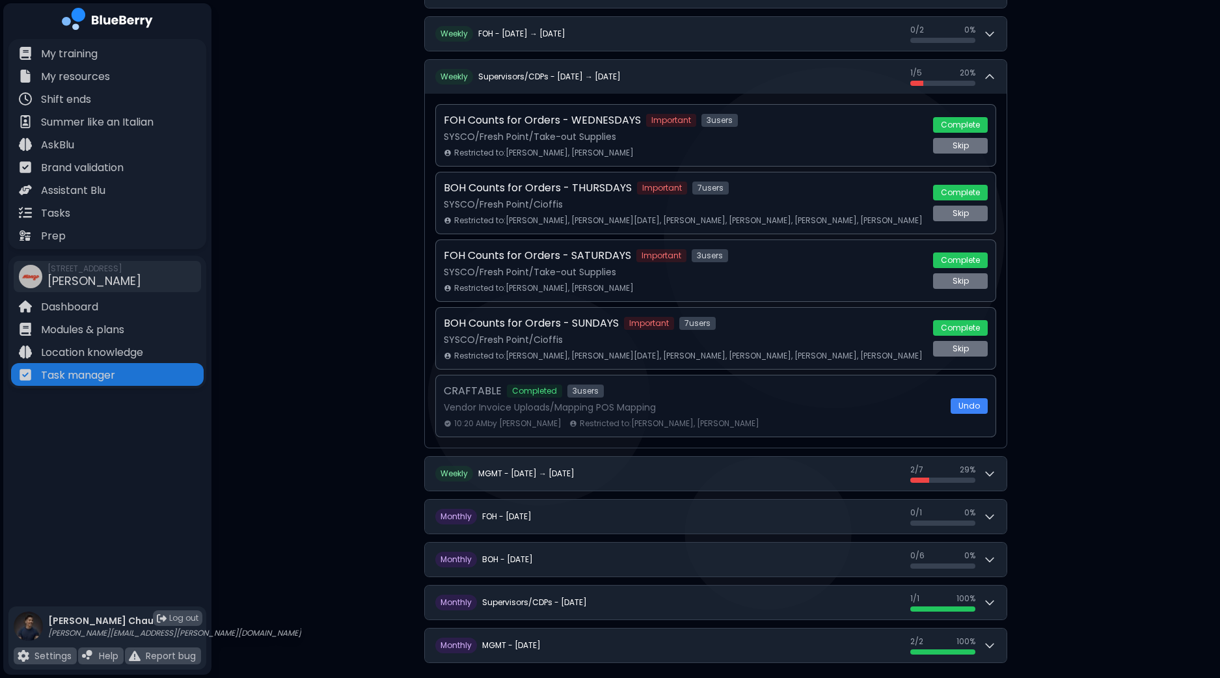
scroll to position [785, 0]
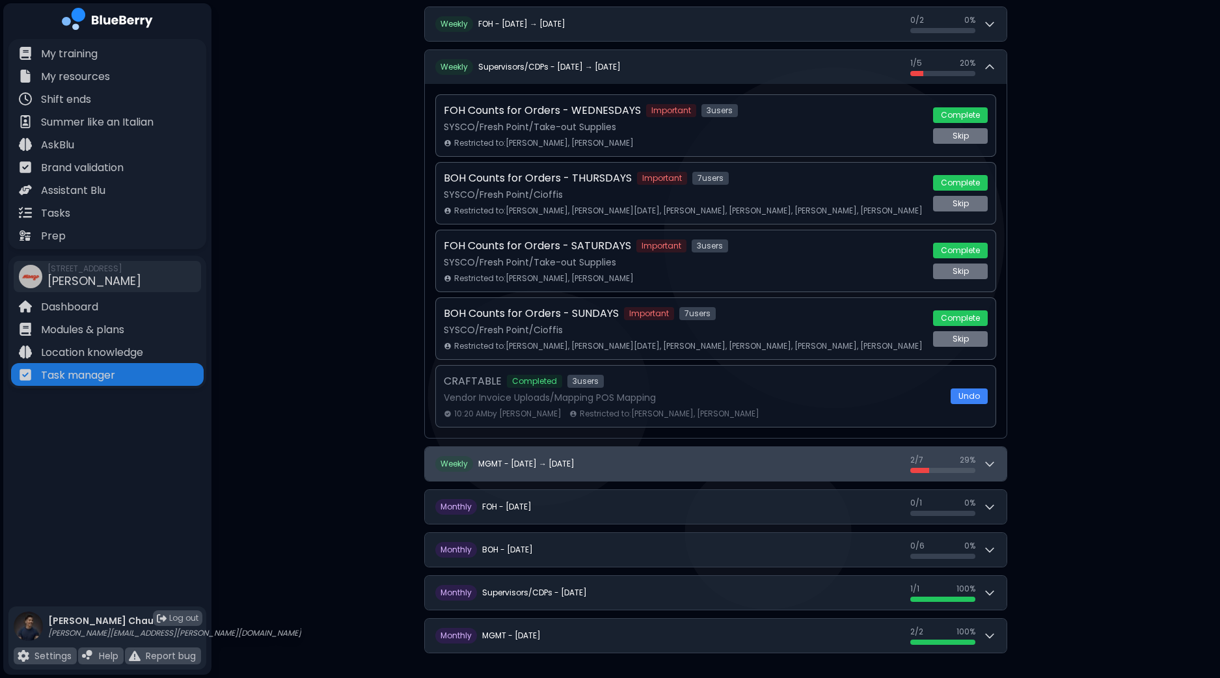
click at [998, 457] on button "W eekly MGMT - Sep 21 → Sep 27 2 / 7 2 / 7 29 %" at bounding box center [716, 464] width 582 height 34
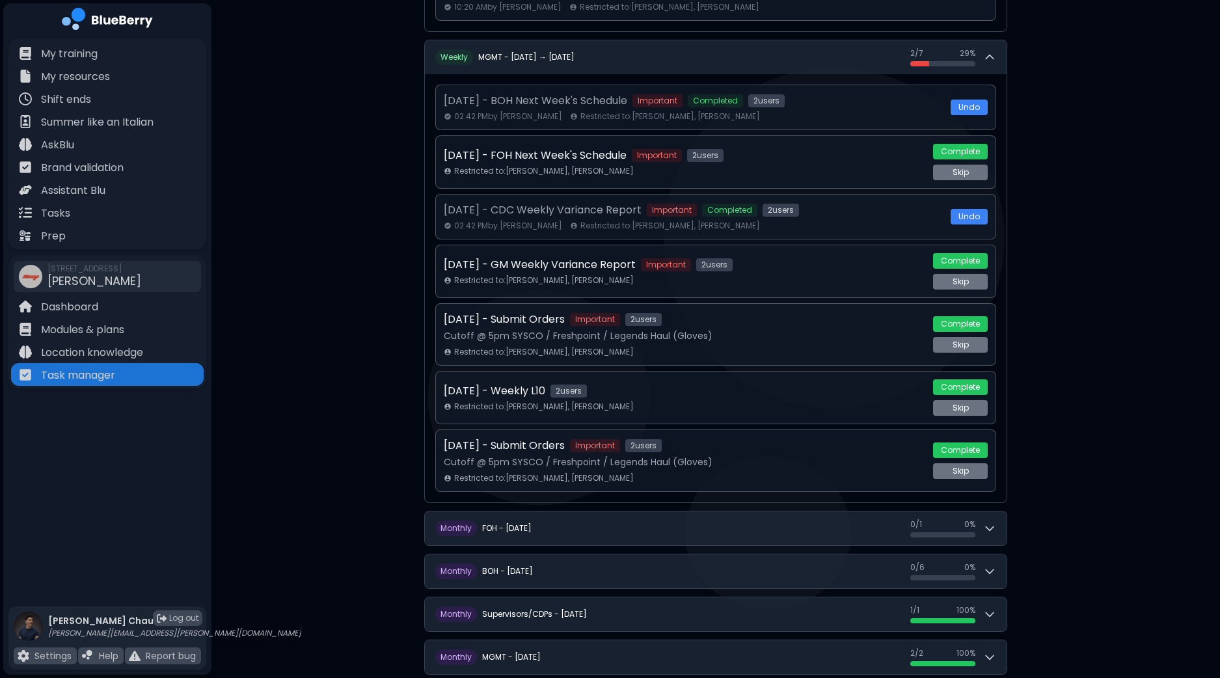
scroll to position [1212, 0]
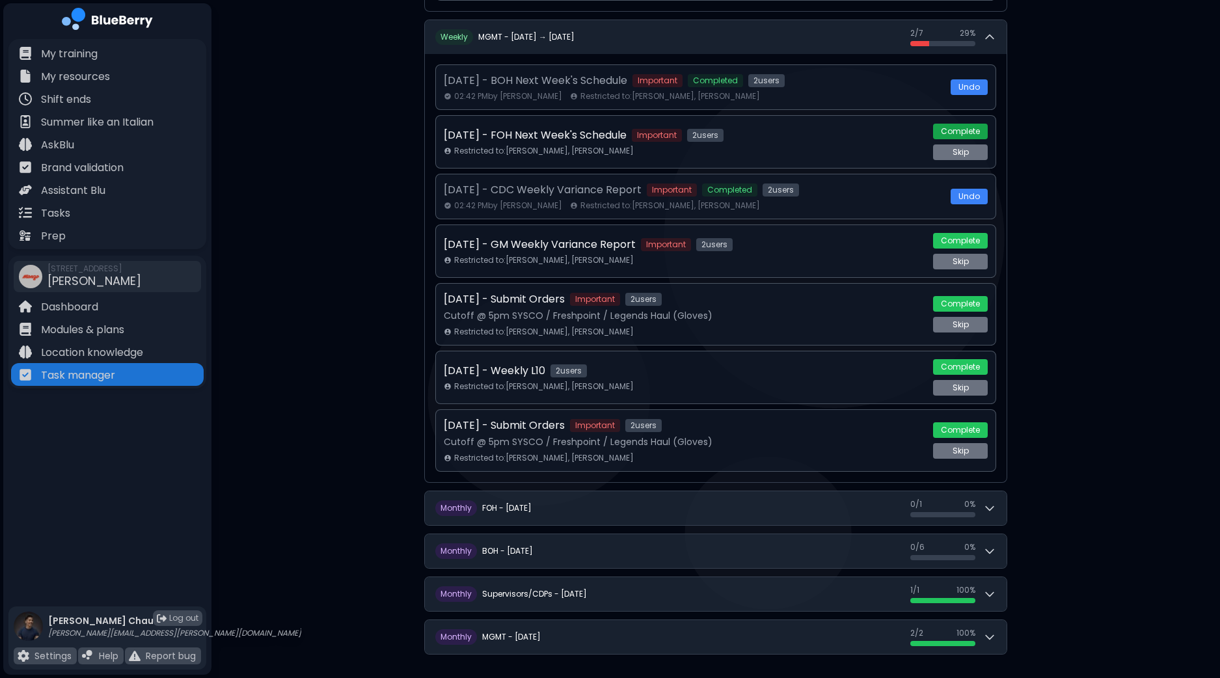
click at [970, 126] on button "Complete" at bounding box center [960, 132] width 55 height 16
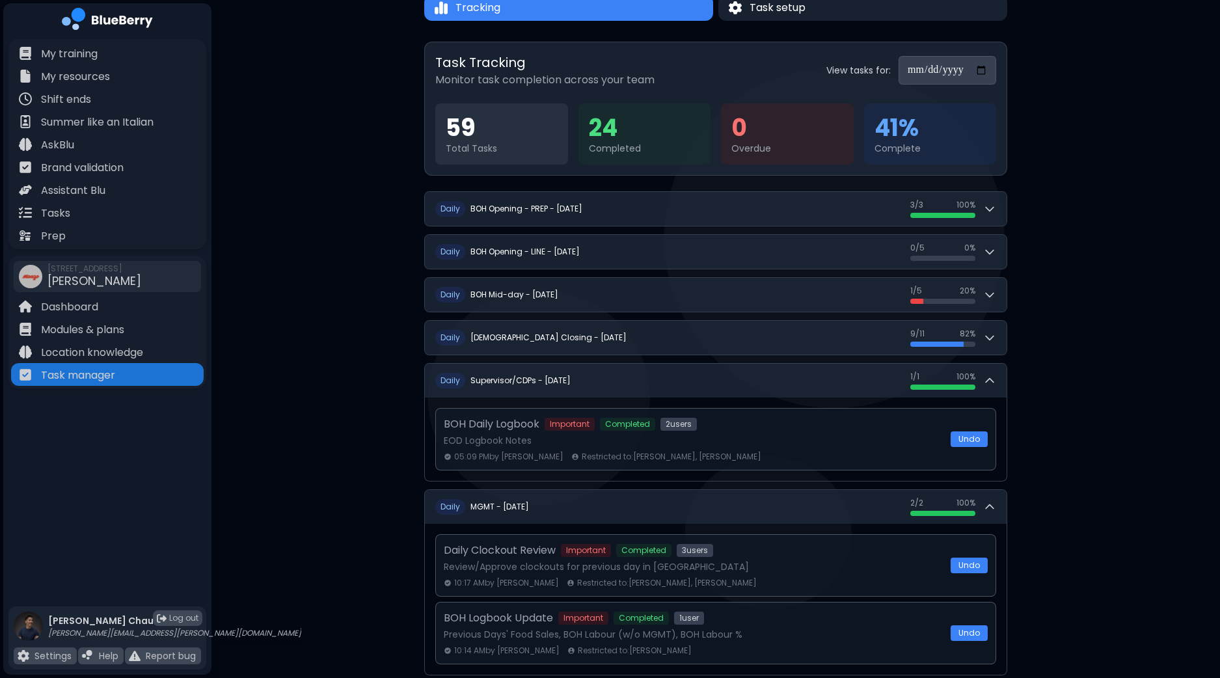
scroll to position [0, 0]
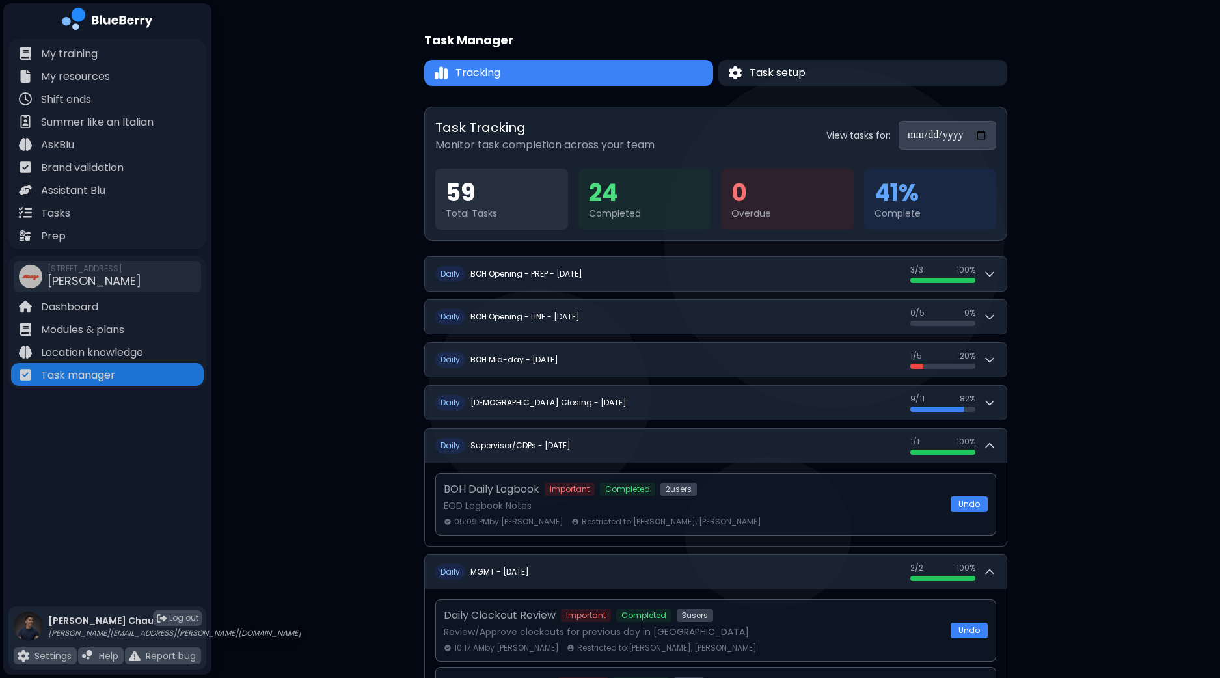
click at [983, 137] on input "**********" at bounding box center [948, 135] width 98 height 29
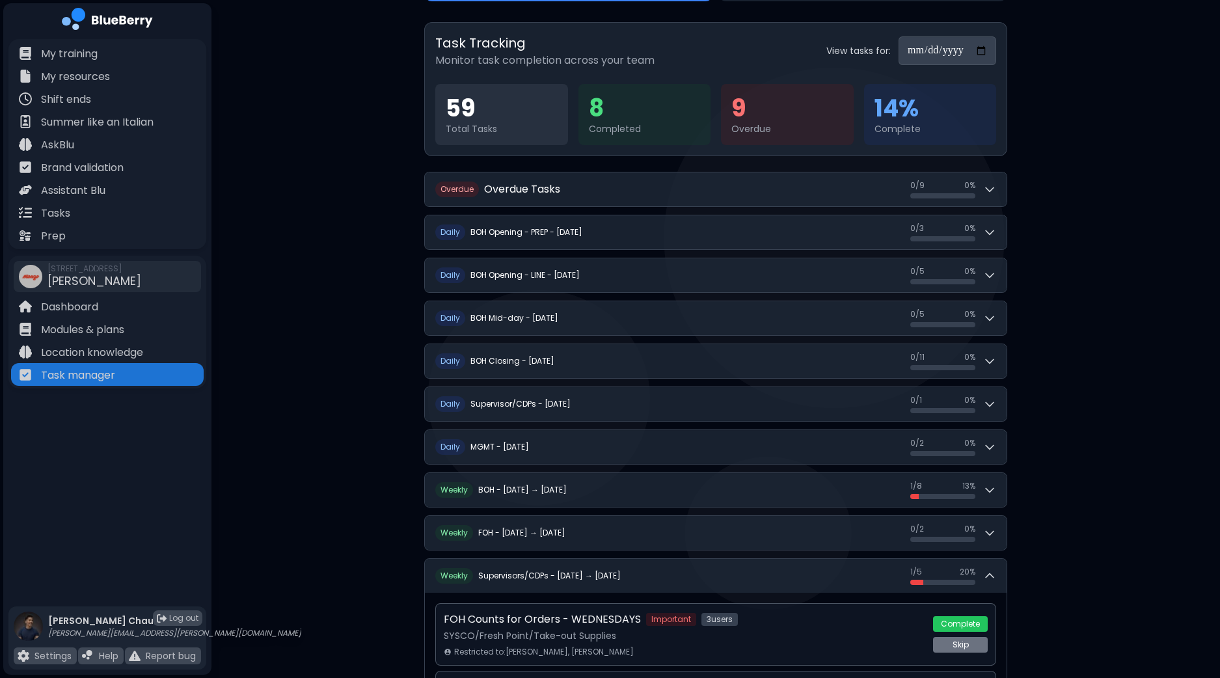
scroll to position [162, 0]
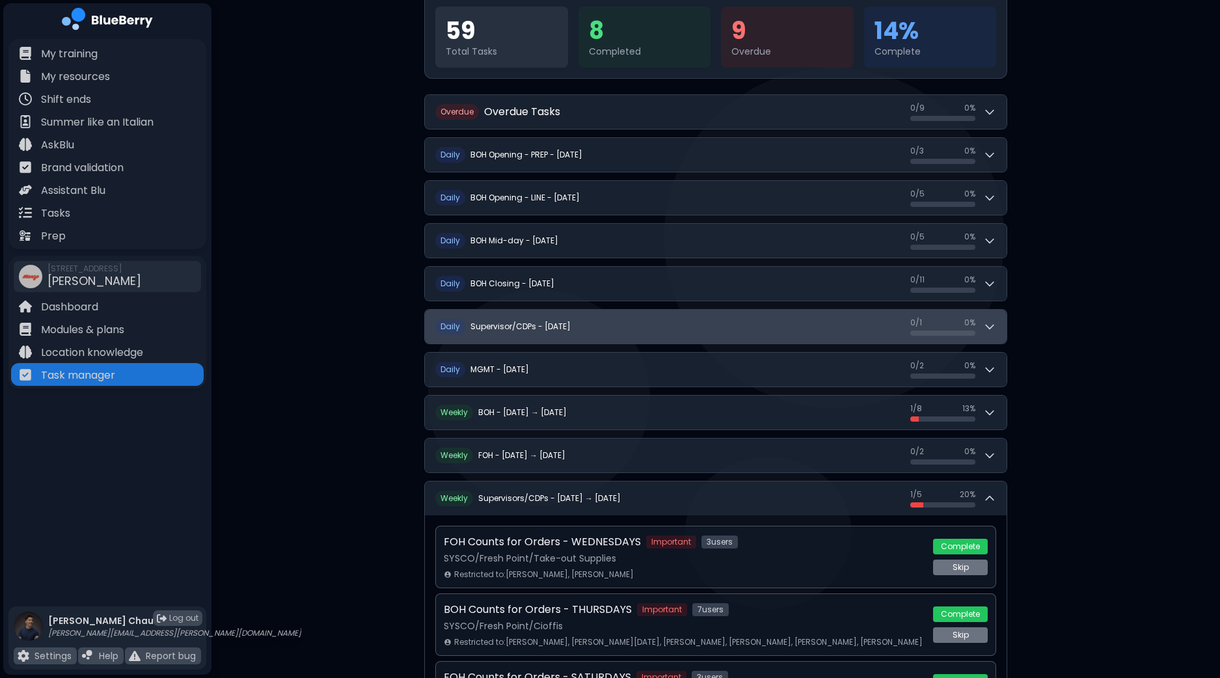
click at [989, 320] on icon at bounding box center [989, 326] width 13 height 13
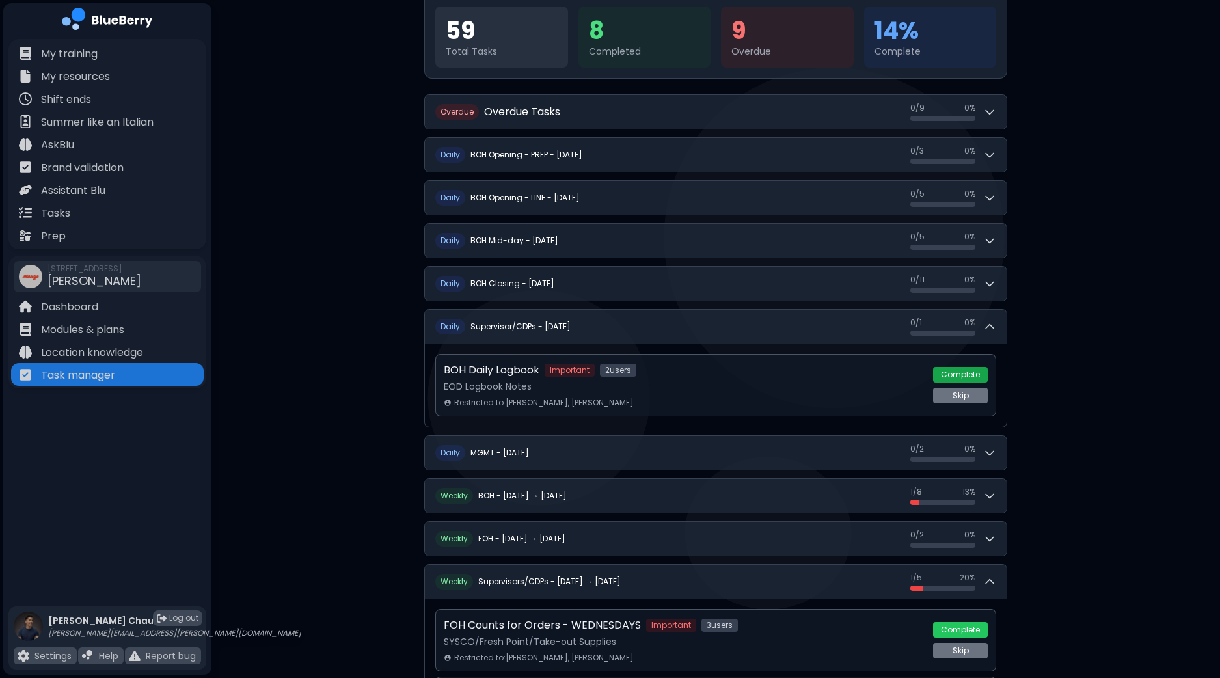
click at [964, 372] on button "Complete" at bounding box center [960, 375] width 55 height 16
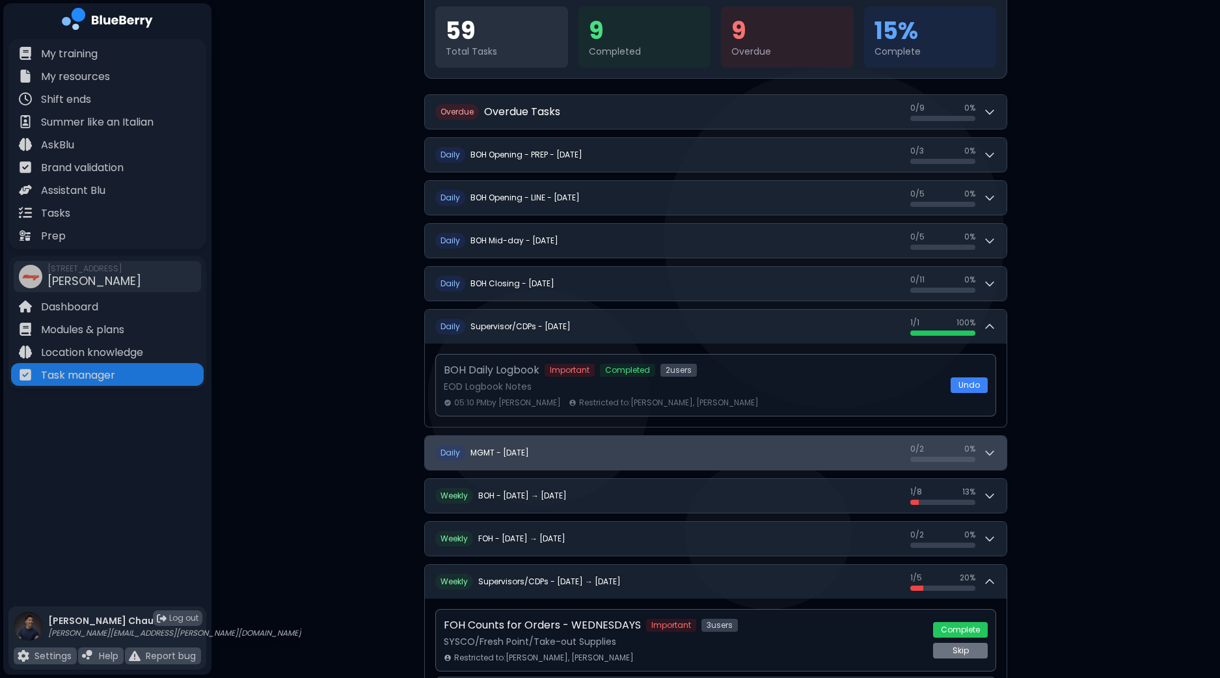
click at [999, 454] on button "D aily MGMT - Tuesday, September 23 0 / 2 0 / 2 0 %" at bounding box center [716, 453] width 582 height 34
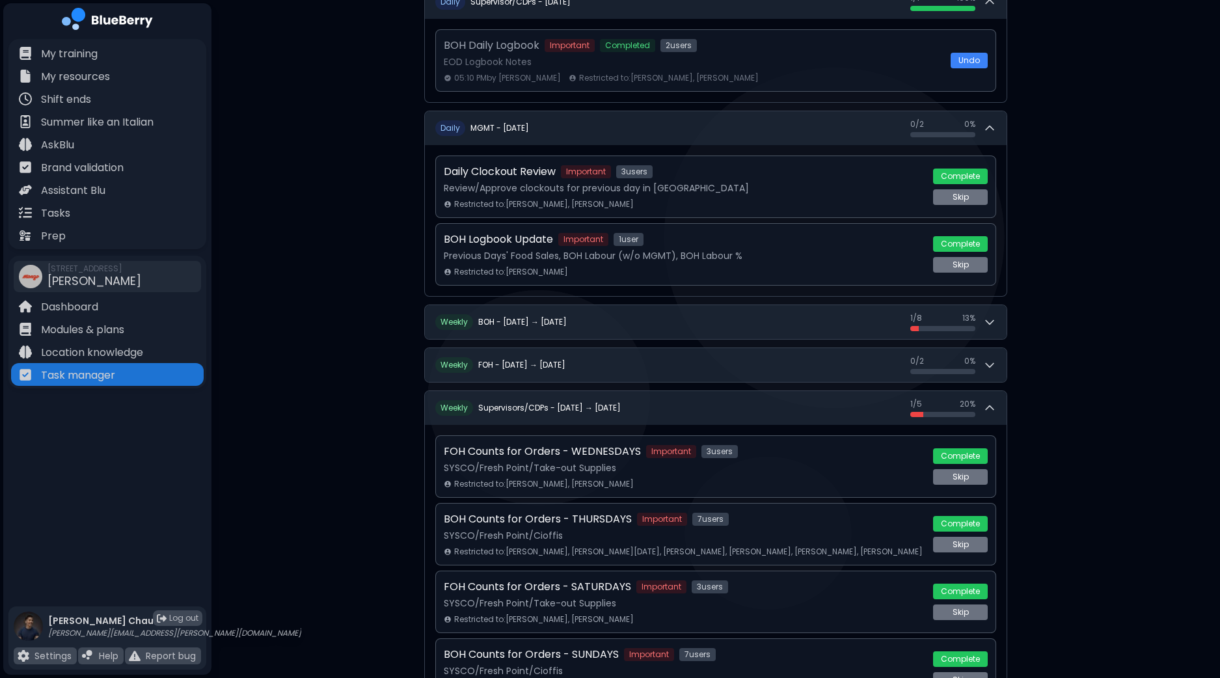
scroll to position [488, 0]
click at [970, 175] on button "Complete" at bounding box center [960, 175] width 55 height 16
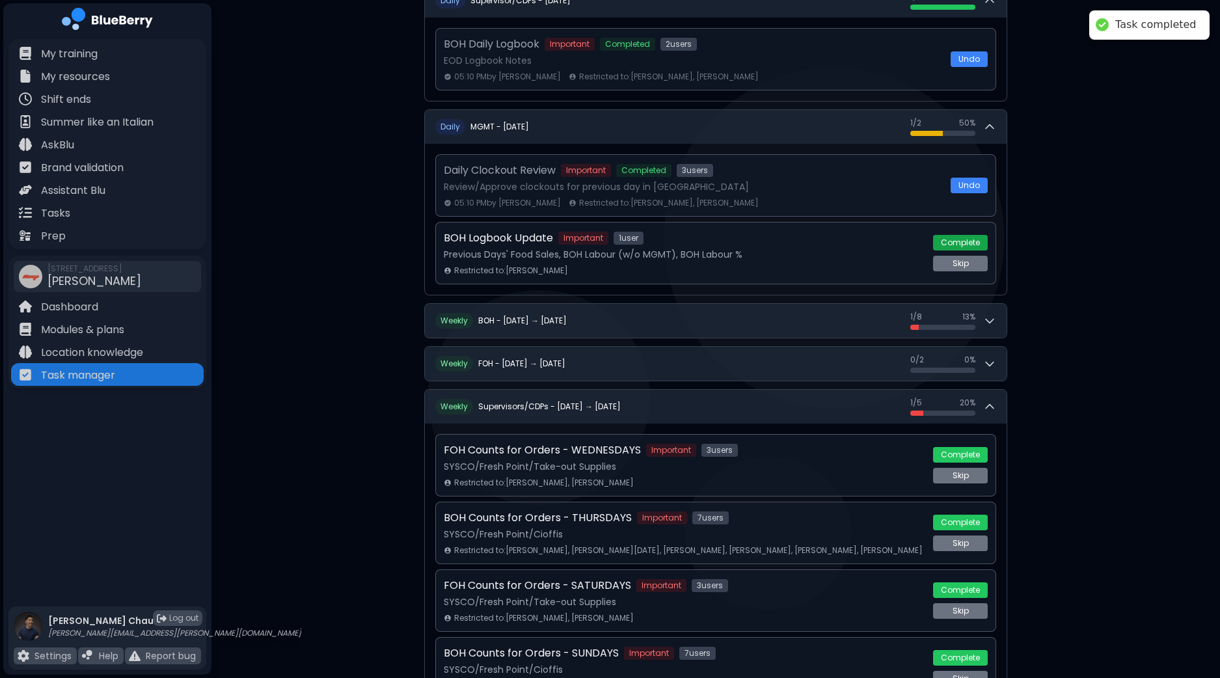
click at [961, 242] on button "Complete" at bounding box center [960, 243] width 55 height 16
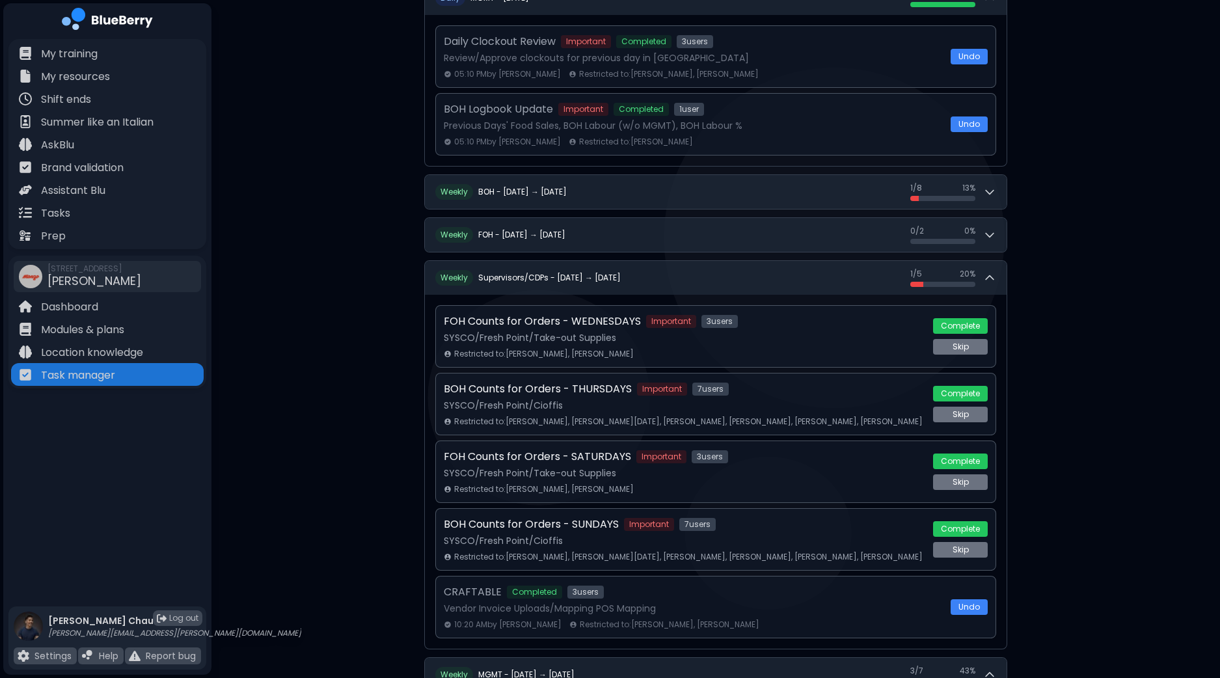
scroll to position [650, 0]
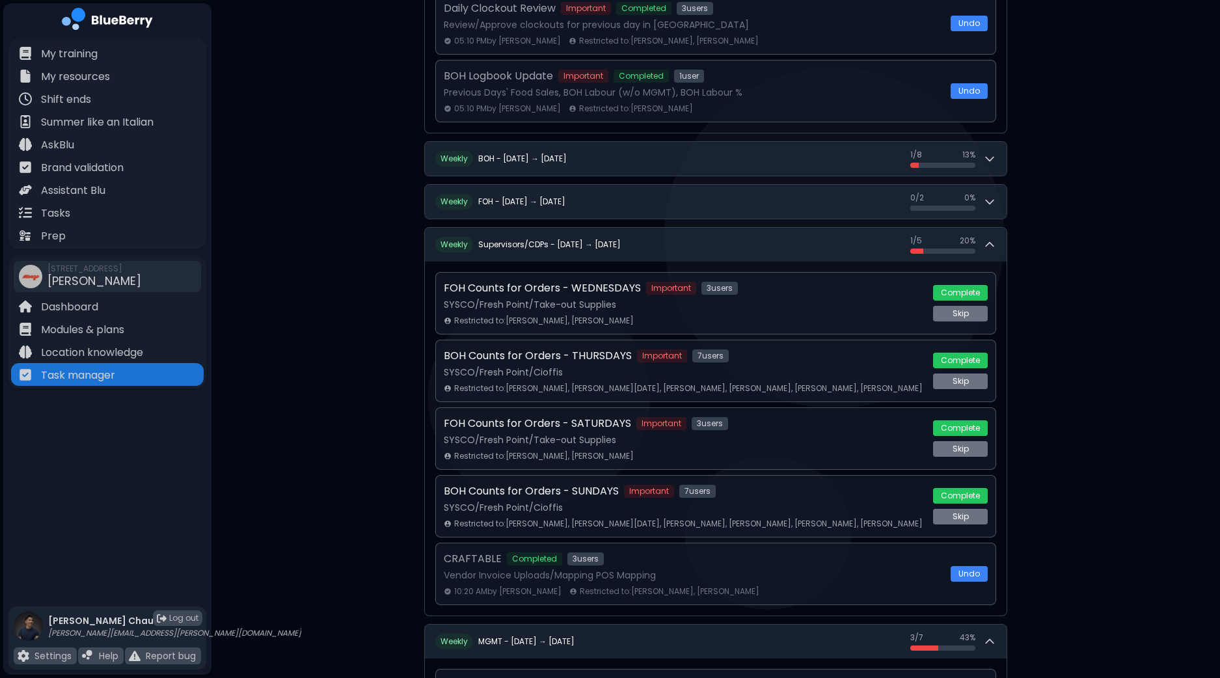
click at [1185, 273] on div "**********" at bounding box center [716, 316] width 1009 height 1933
click at [970, 286] on button "Complete" at bounding box center [960, 293] width 55 height 16
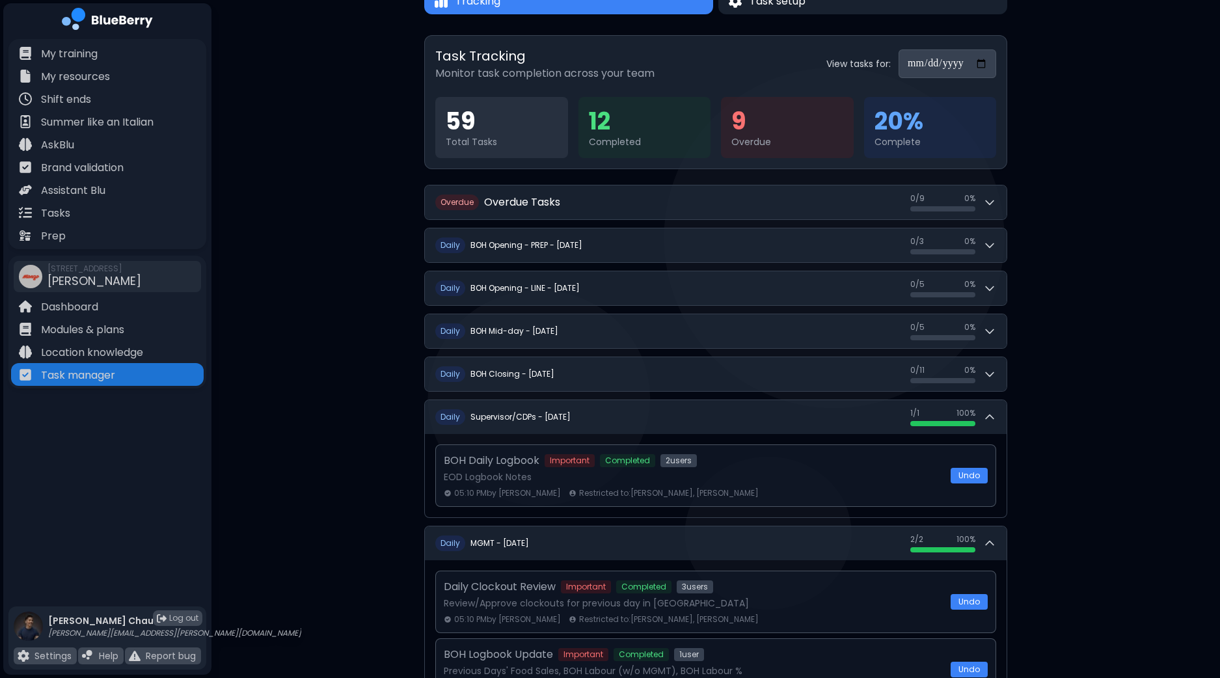
scroll to position [0, 0]
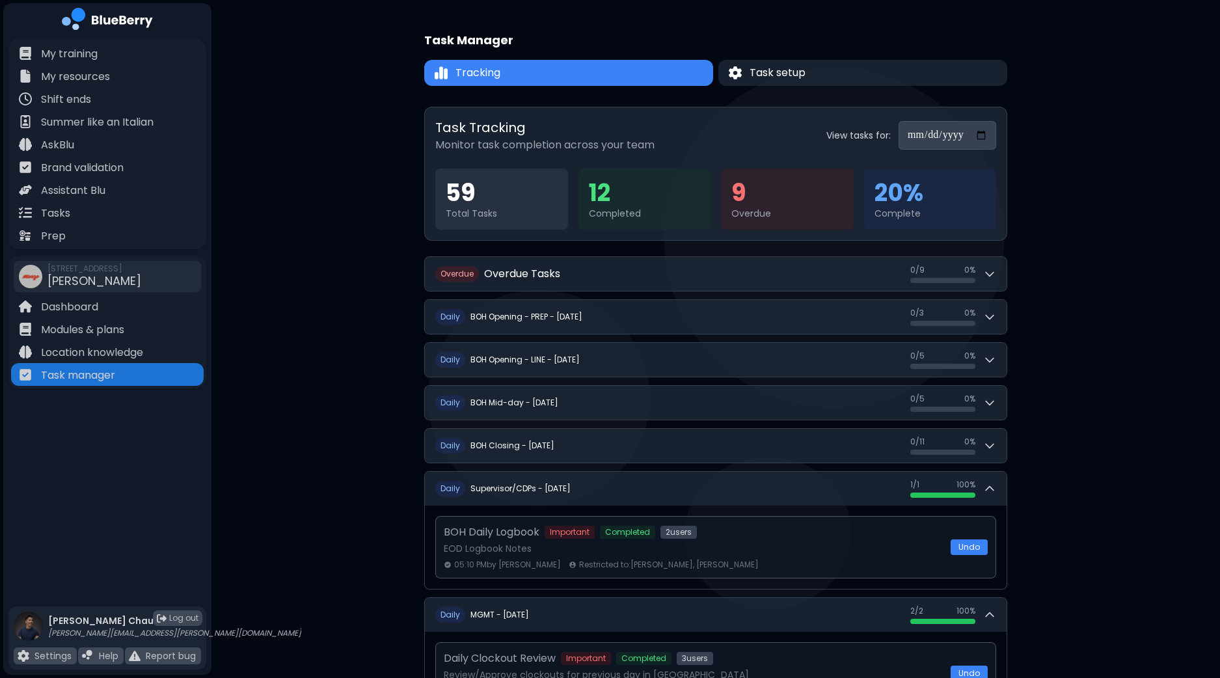
click at [979, 139] on input "**********" at bounding box center [948, 135] width 98 height 29
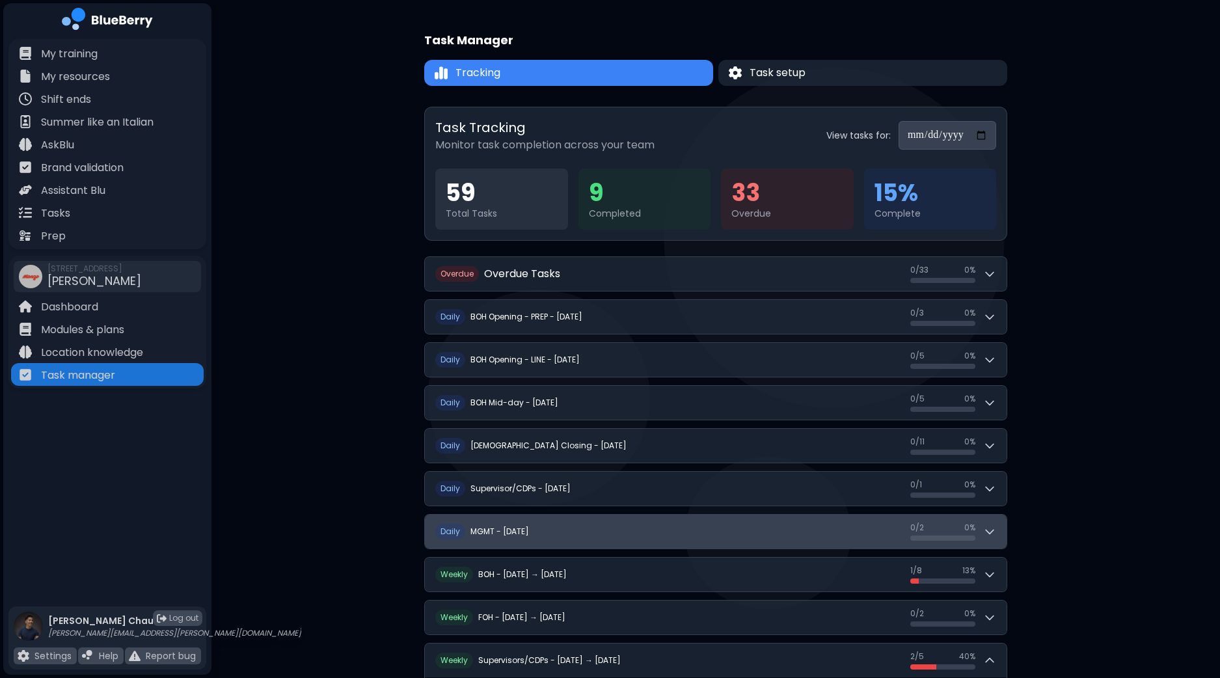
click at [1000, 529] on button "D aily MGMT - Wednesday, September 24 0 / 2 0 / 2 0 %" at bounding box center [716, 532] width 582 height 34
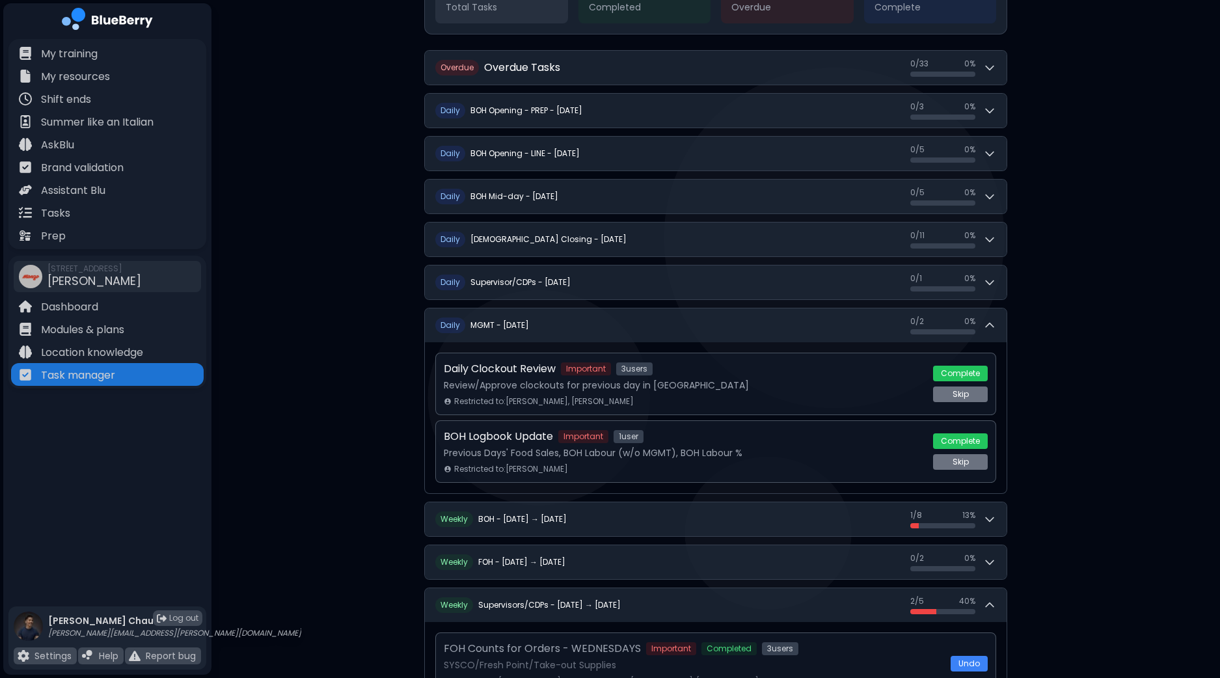
scroll to position [244, 0]
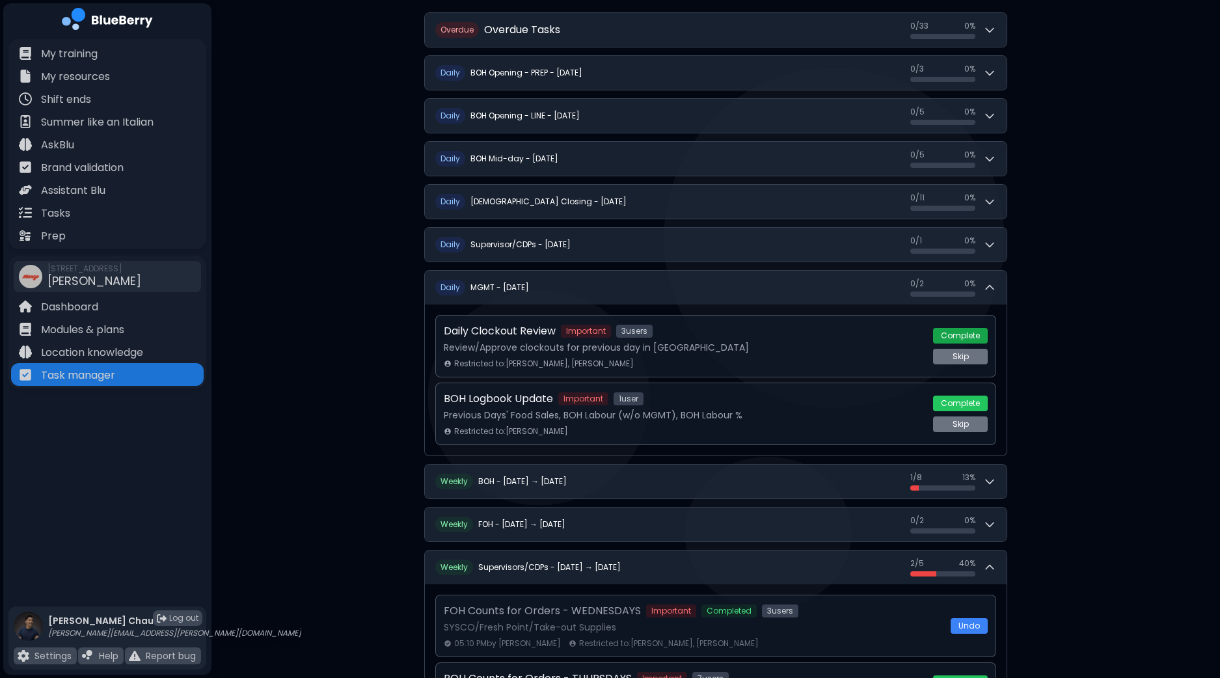
click at [966, 335] on button "Complete" at bounding box center [960, 336] width 55 height 16
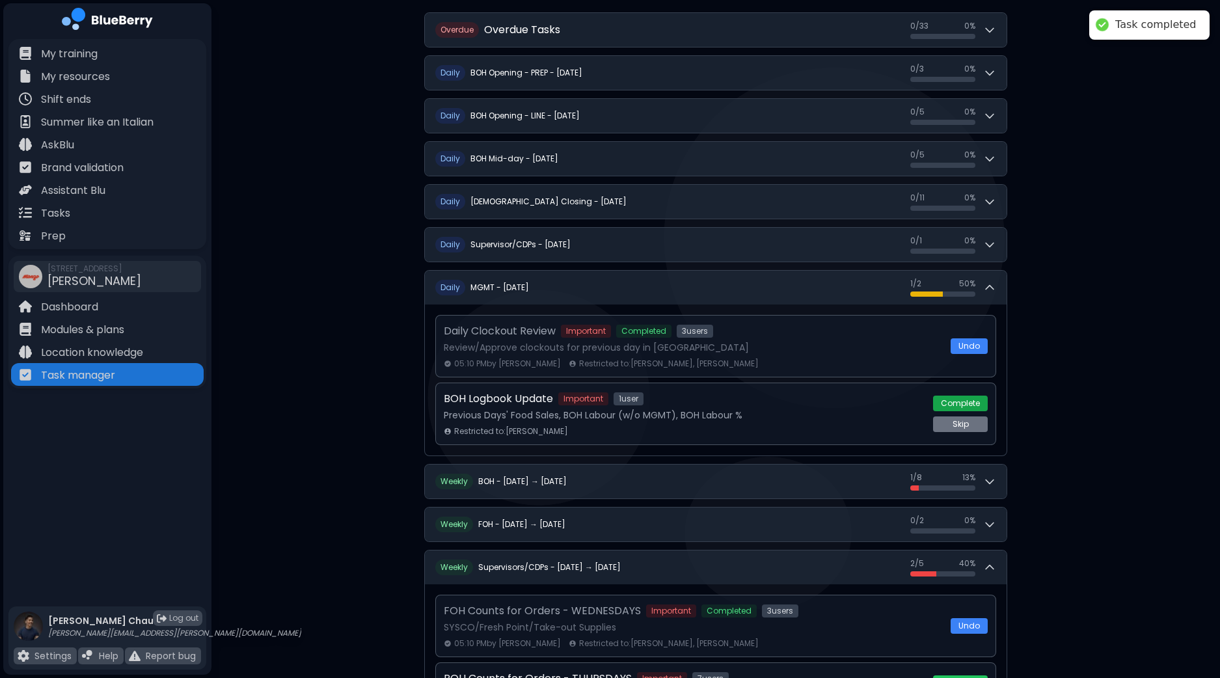
click at [960, 400] on button "Complete" at bounding box center [960, 404] width 55 height 16
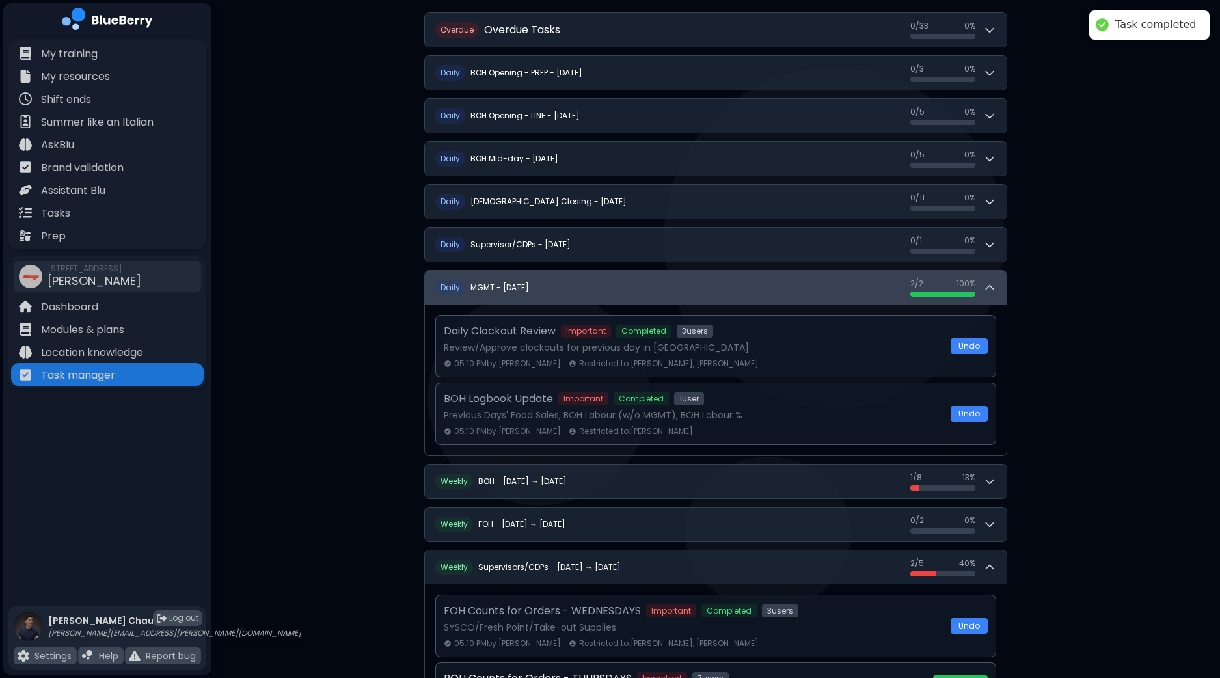
click at [998, 292] on div "D aily MGMT - Wednesday, September 24 2 / 2 2 / 2 100 % Daily Clockout Review I…" at bounding box center [715, 363] width 583 height 186
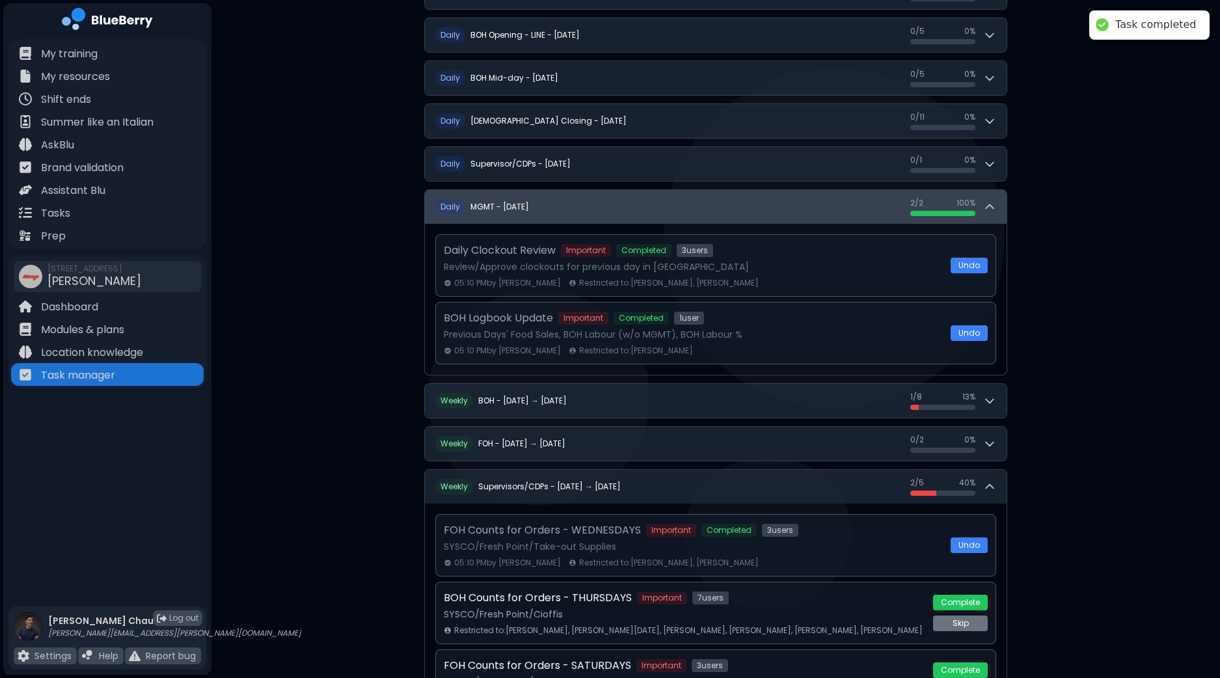
click at [994, 200] on icon at bounding box center [989, 206] width 13 height 13
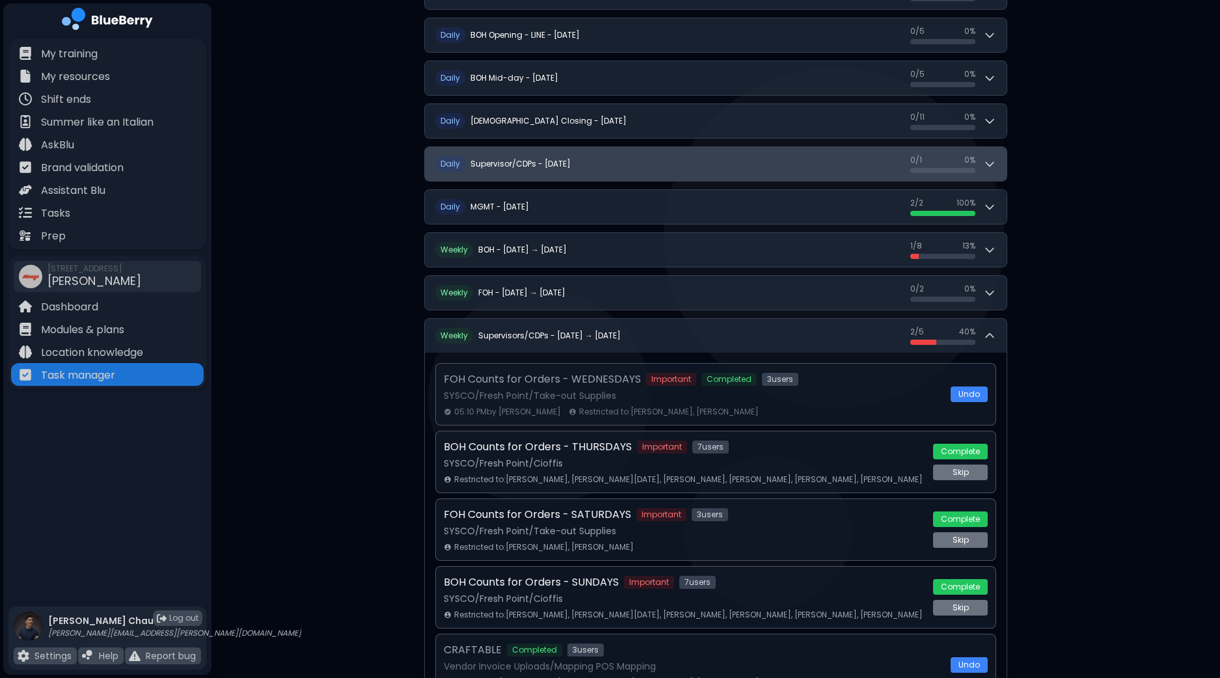
click at [997, 166] on button "D aily Supervisor/CDPs - Wednesday, September 24 0 / 1 0 / 1 0 %" at bounding box center [716, 164] width 582 height 34
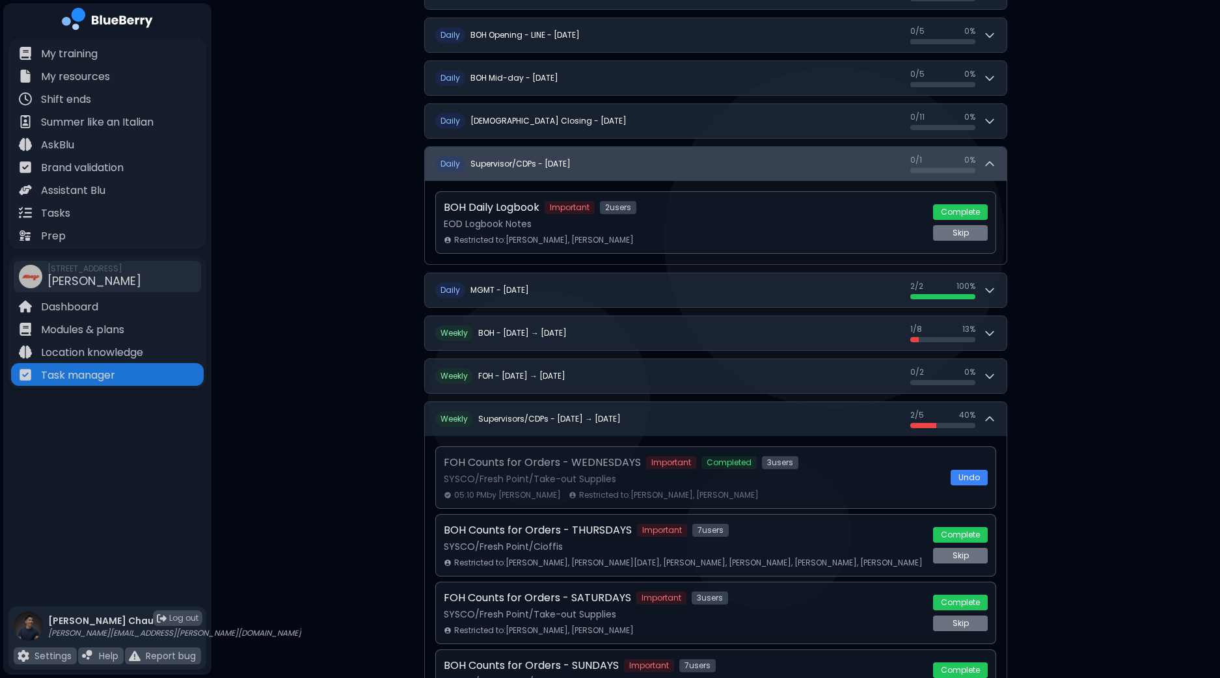
click at [997, 166] on button "D aily Supervisor/CDPs - Wednesday, September 24 0 / 1 0 / 1 0 %" at bounding box center [716, 164] width 582 height 34
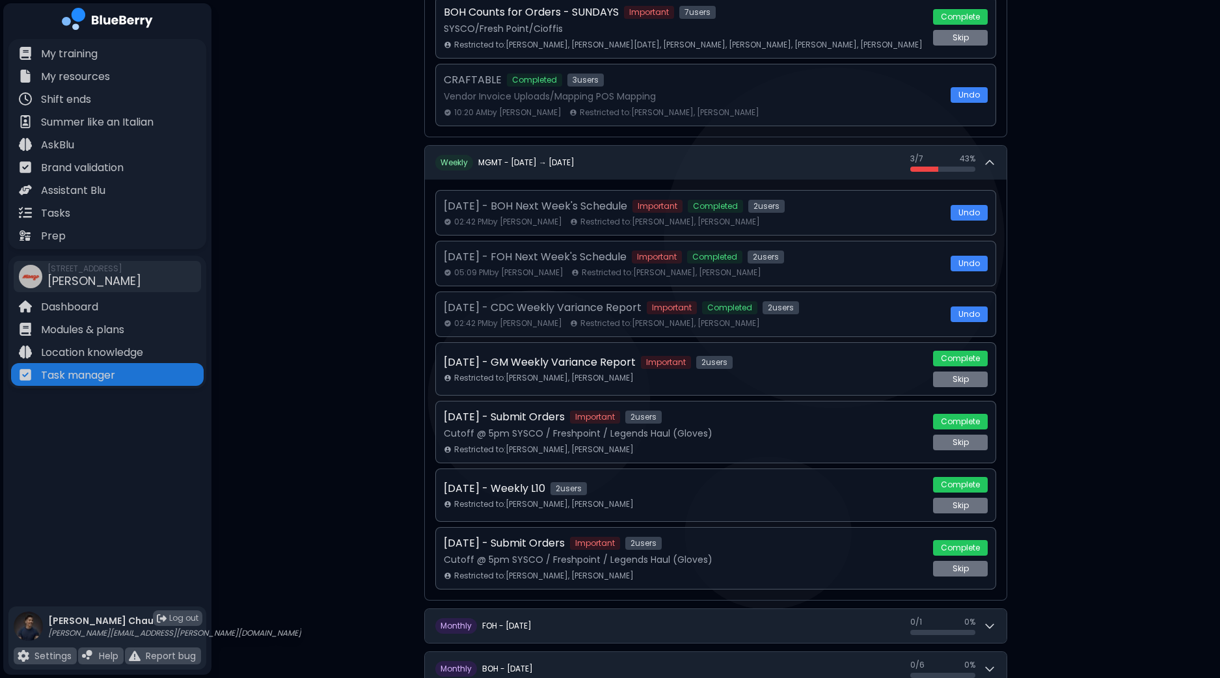
scroll to position [1013, 0]
